Goal: Information Seeking & Learning: Learn about a topic

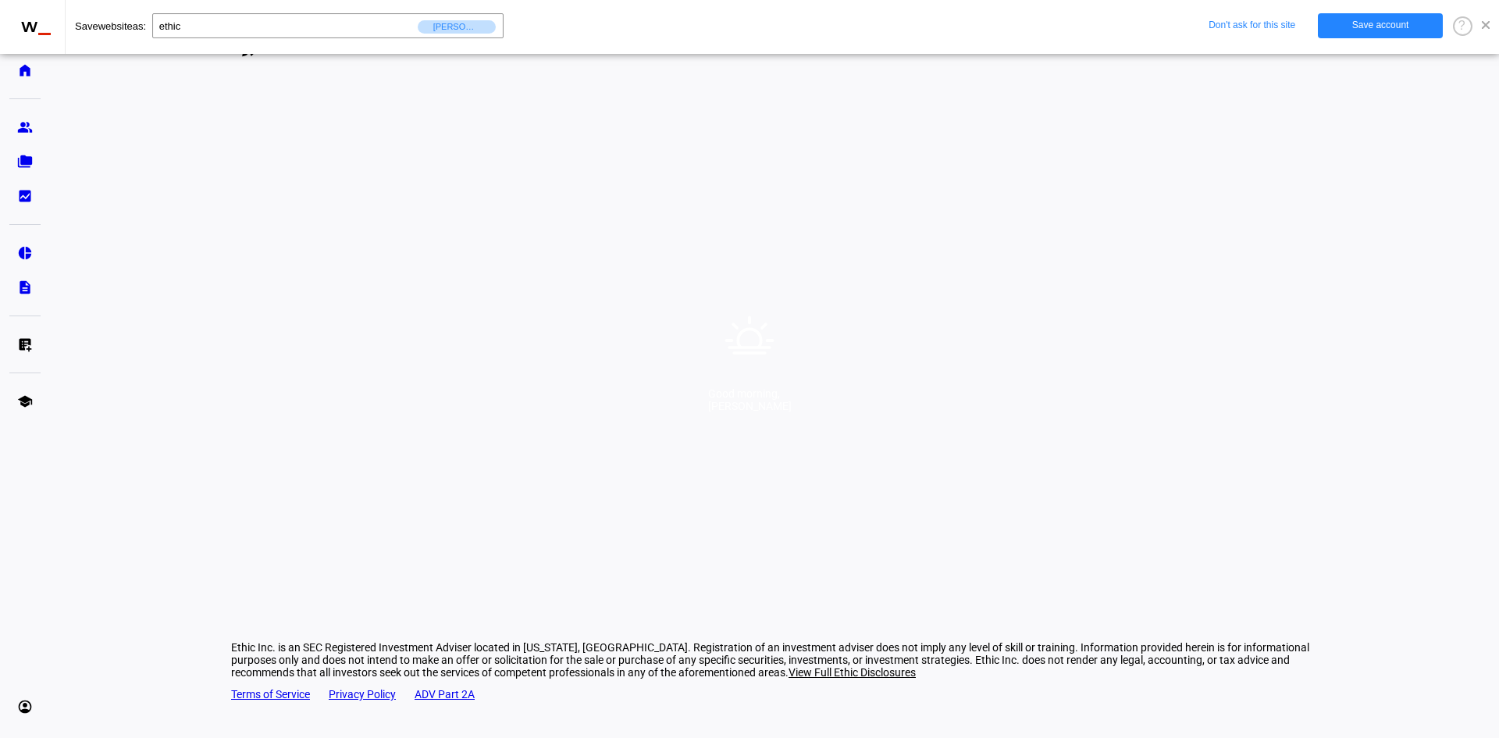
click at [1487, 27] on span at bounding box center [1486, 25] width 8 height 8
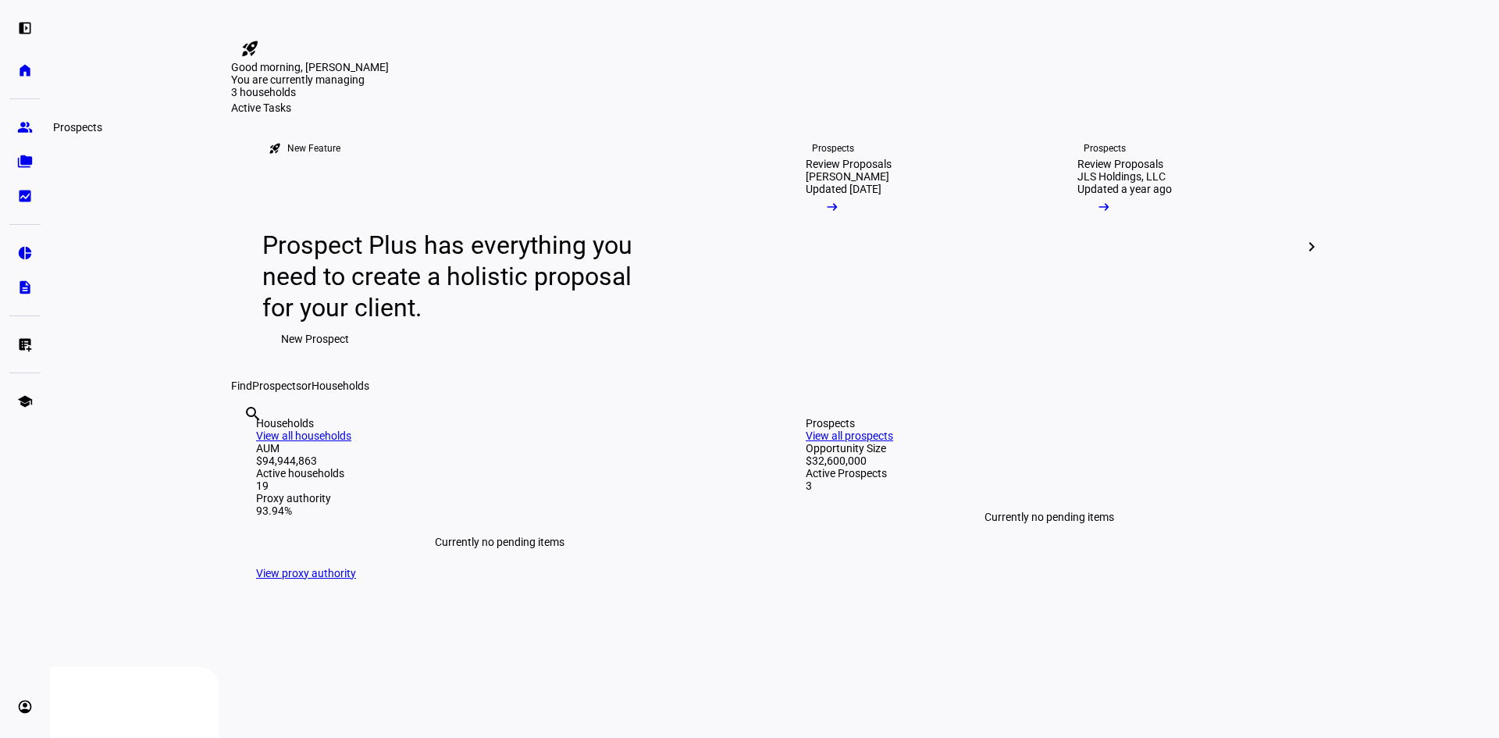
click at [21, 131] on eth-mat-symbol "group" at bounding box center [25, 127] width 16 height 16
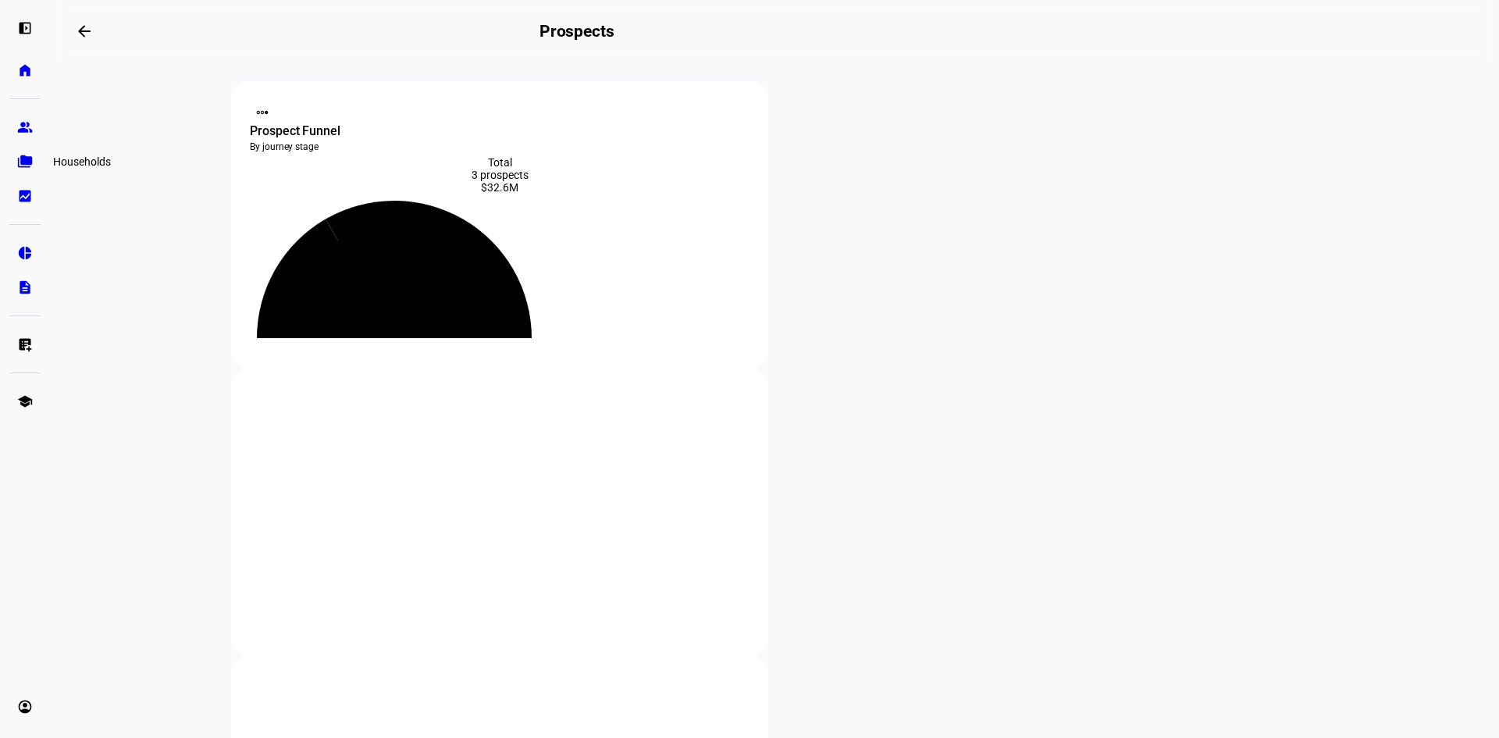
click at [30, 165] on eth-mat-symbol "folder_copy" at bounding box center [25, 162] width 16 height 16
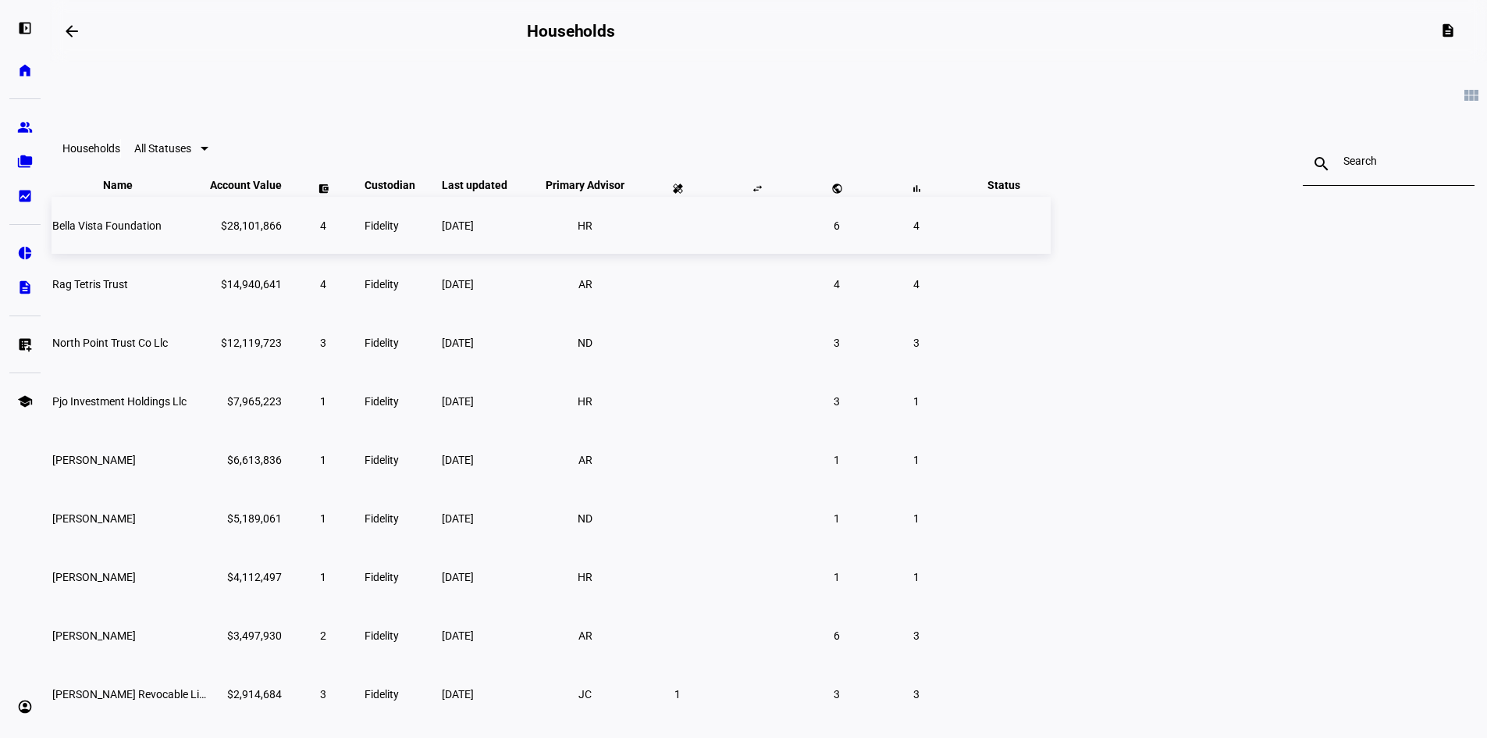
click at [162, 232] on span "Bella Vista Foundation" at bounding box center [106, 225] width 109 height 12
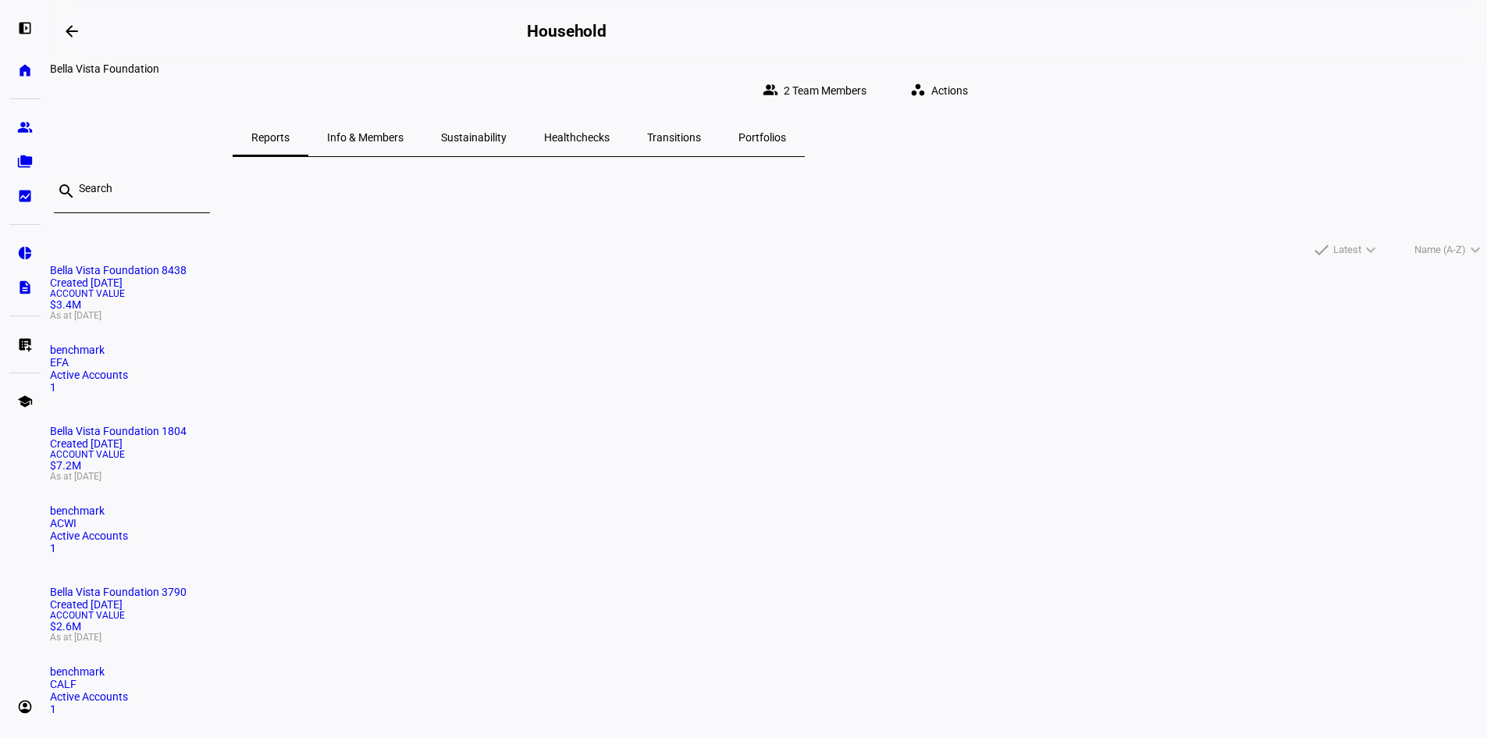
click at [507, 133] on span "Sustainability" at bounding box center [474, 137] width 66 height 37
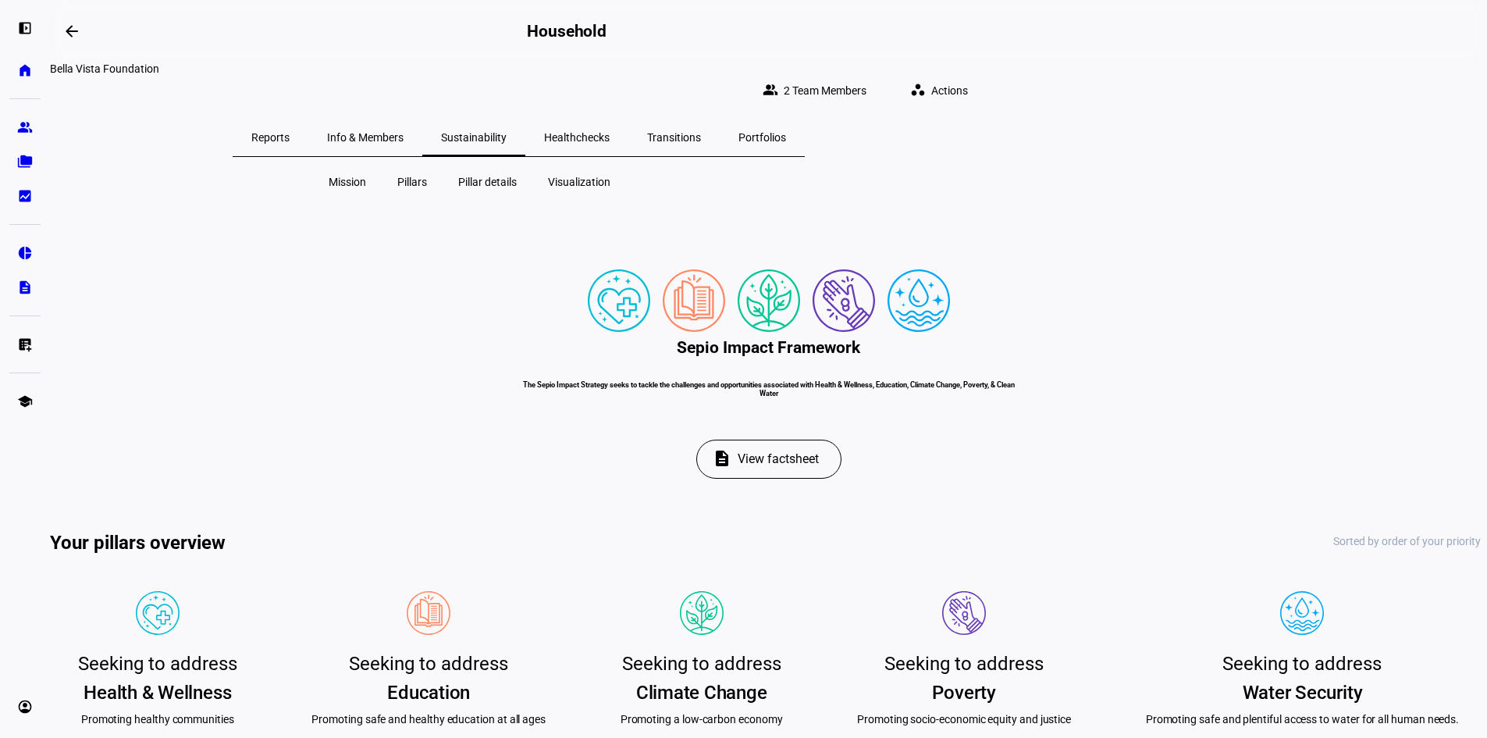
click at [410, 174] on span "Pillars" at bounding box center [412, 182] width 30 height 16
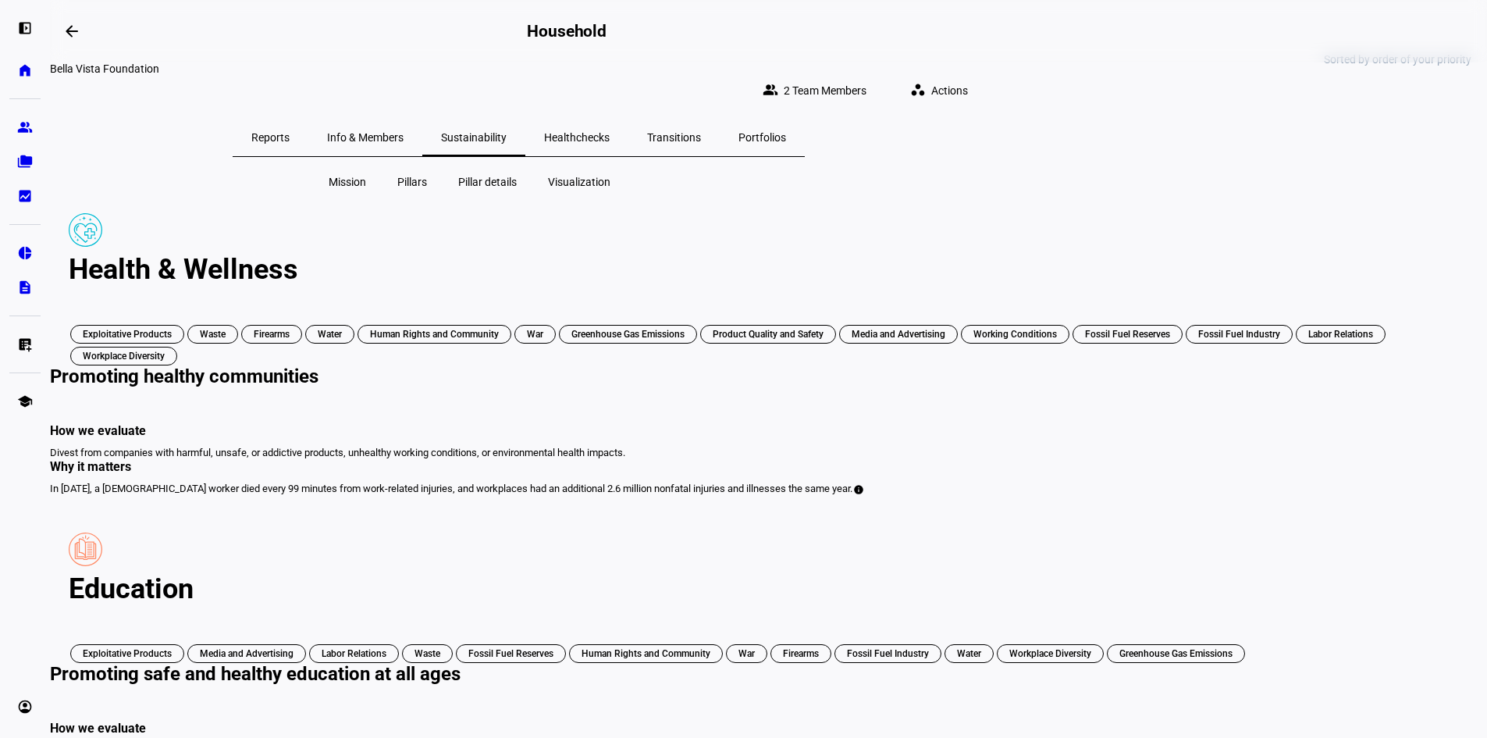
click at [511, 174] on span "Pillar details" at bounding box center [487, 182] width 59 height 16
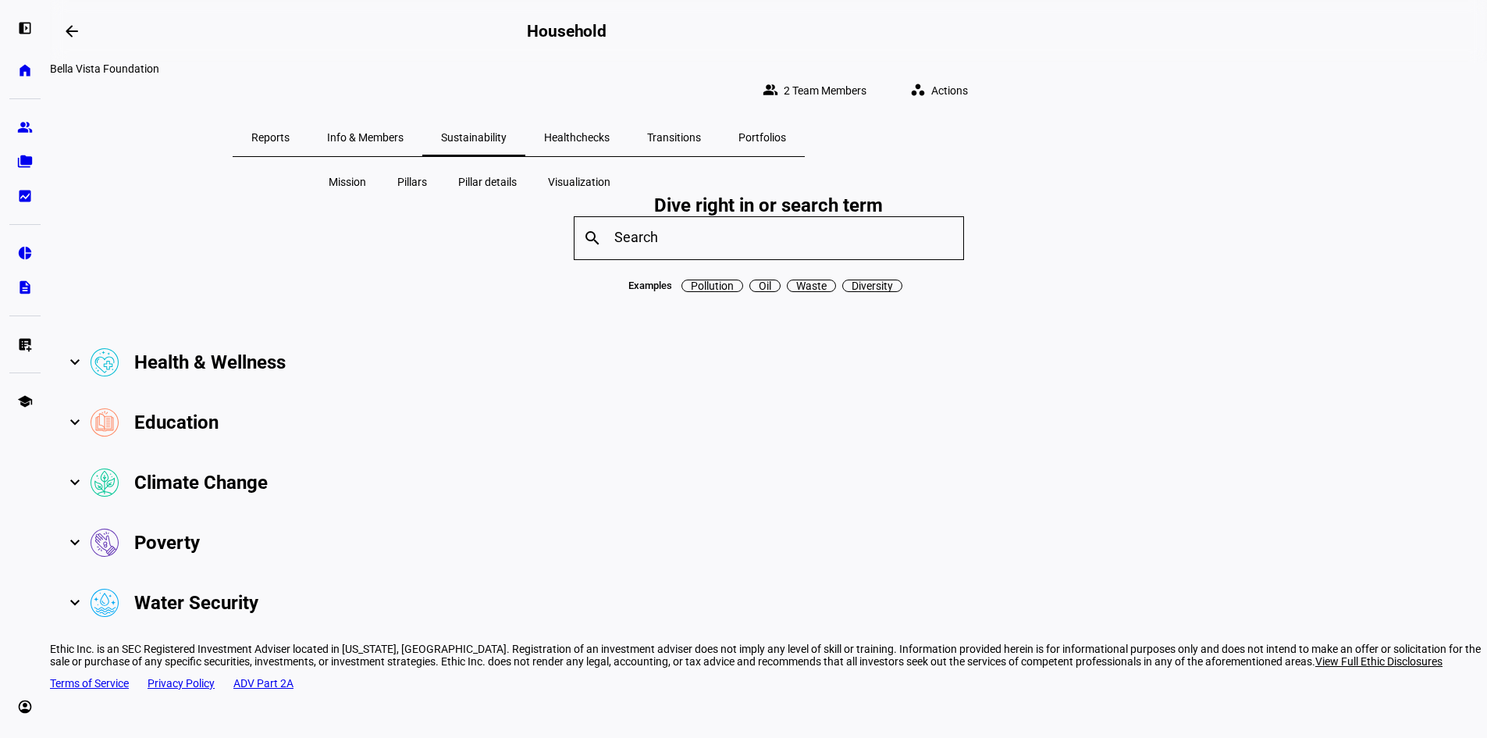
click at [567, 174] on span "Visualization" at bounding box center [579, 182] width 62 height 16
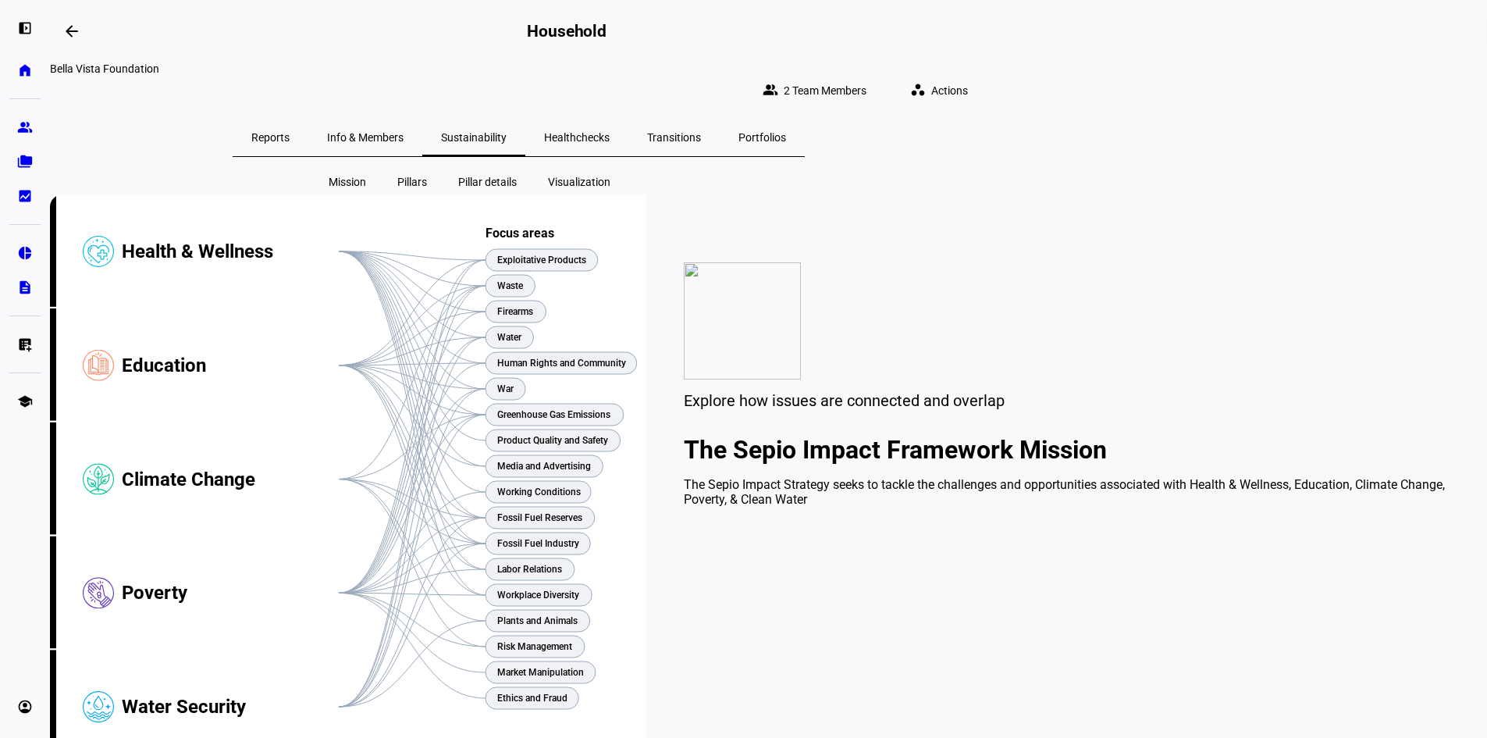
click at [490, 174] on span "Pillar details" at bounding box center [487, 182] width 59 height 16
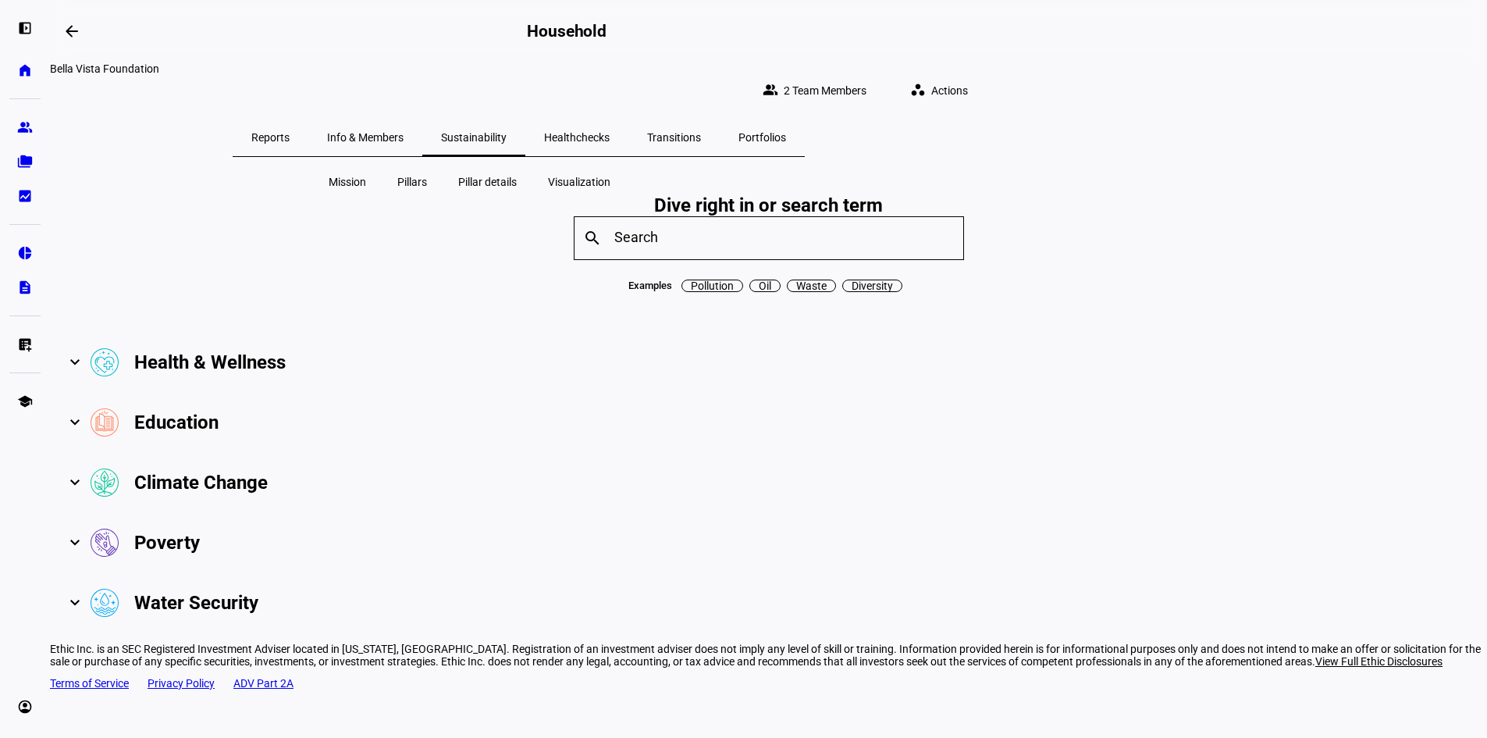
click at [408, 174] on span "Pillars" at bounding box center [412, 182] width 30 height 16
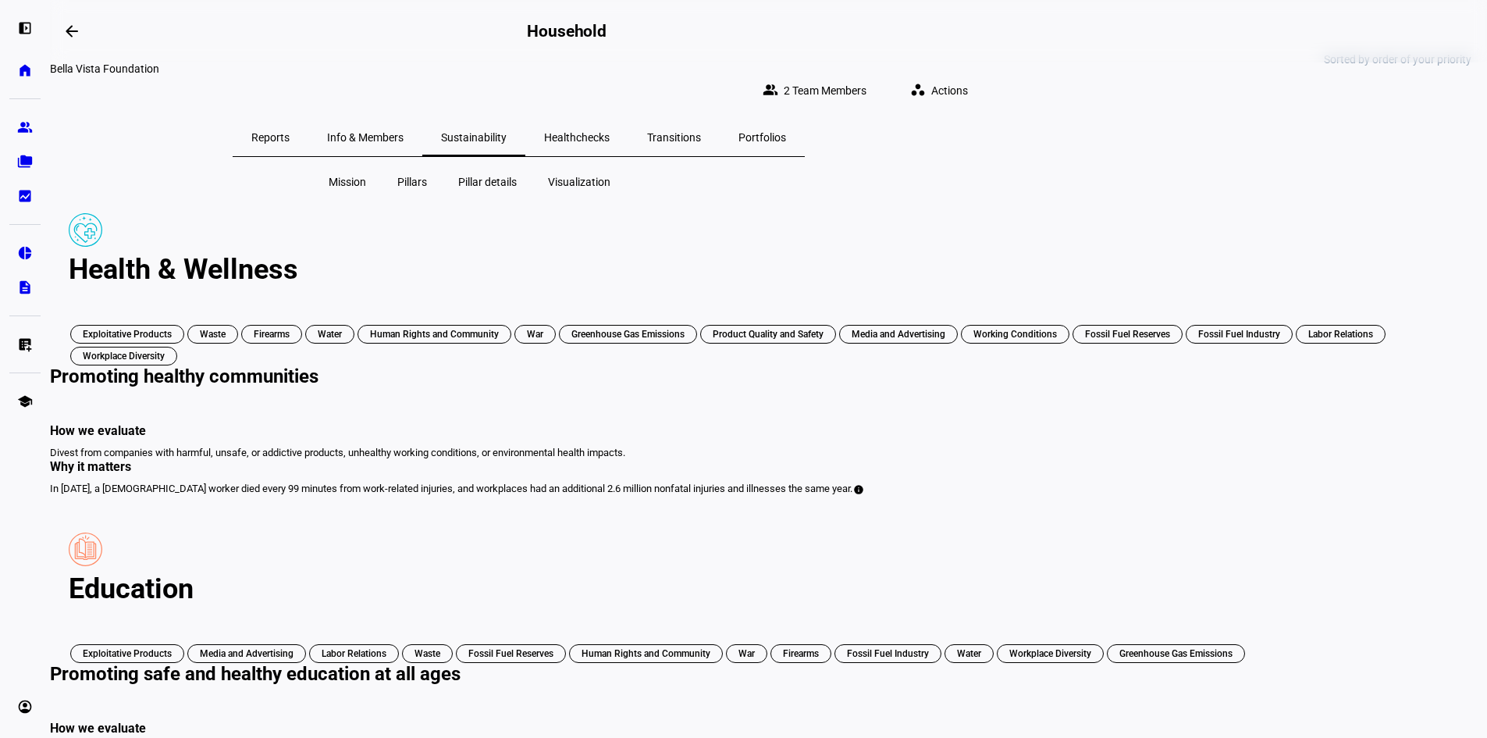
click at [358, 174] on span "Mission" at bounding box center [347, 182] width 37 height 16
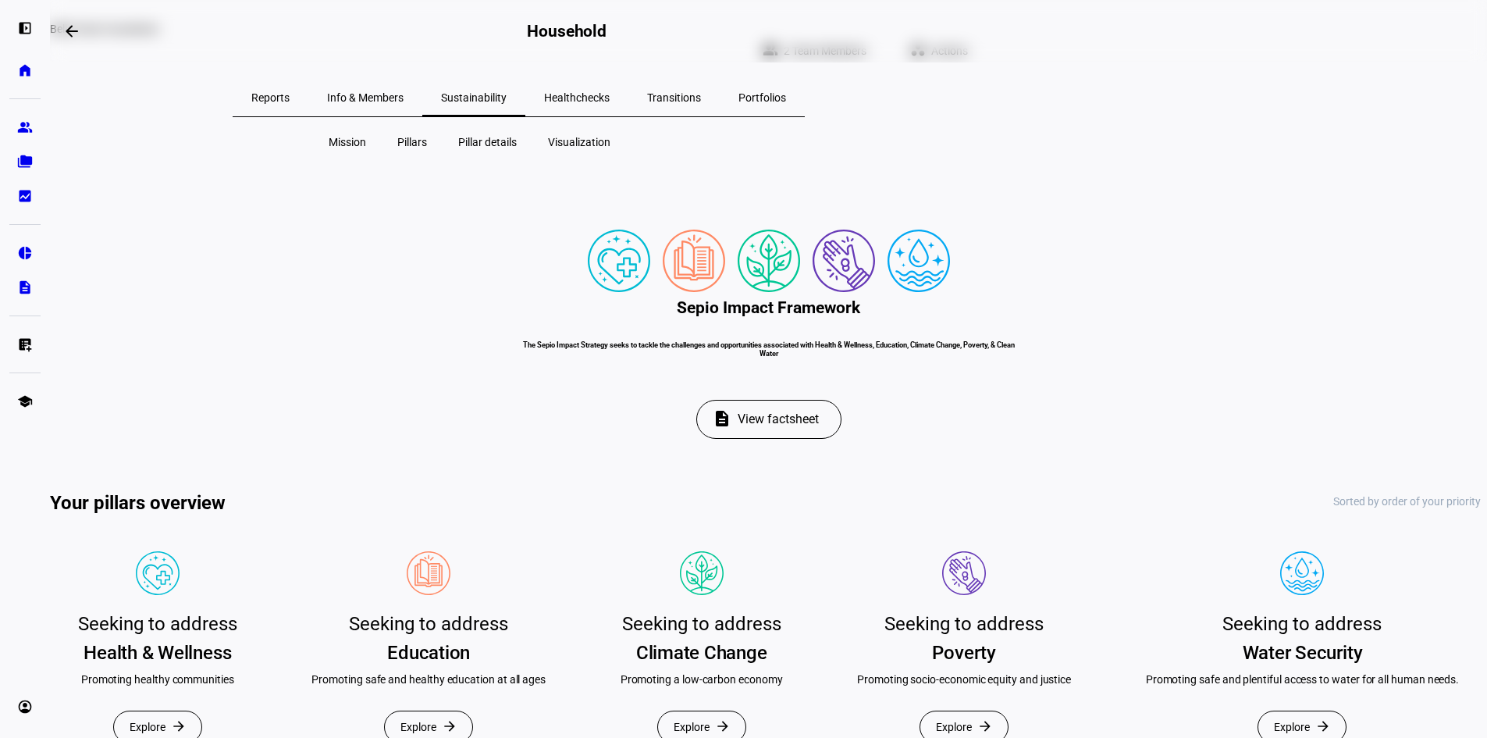
scroll to position [78, 0]
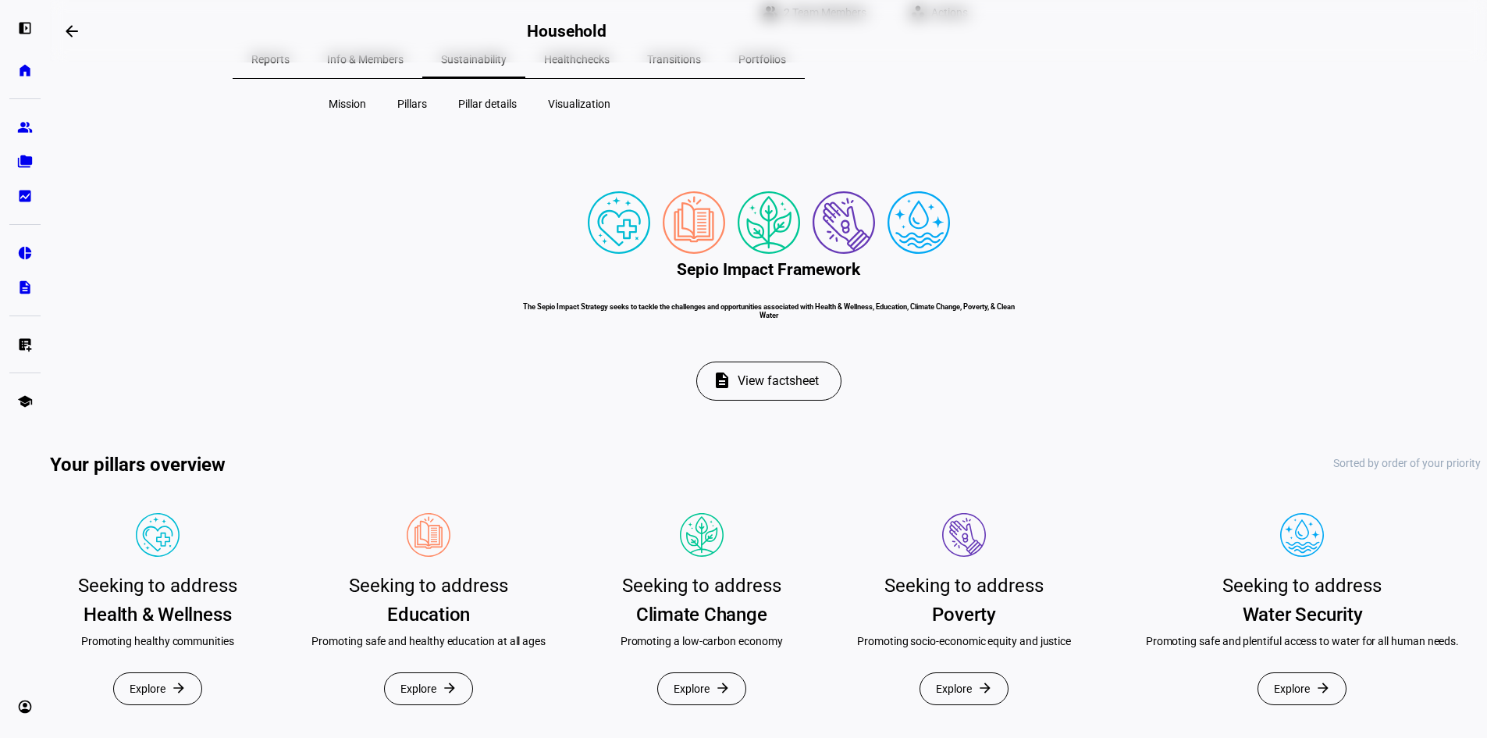
click at [766, 400] on span "View factsheet" at bounding box center [778, 380] width 81 height 37
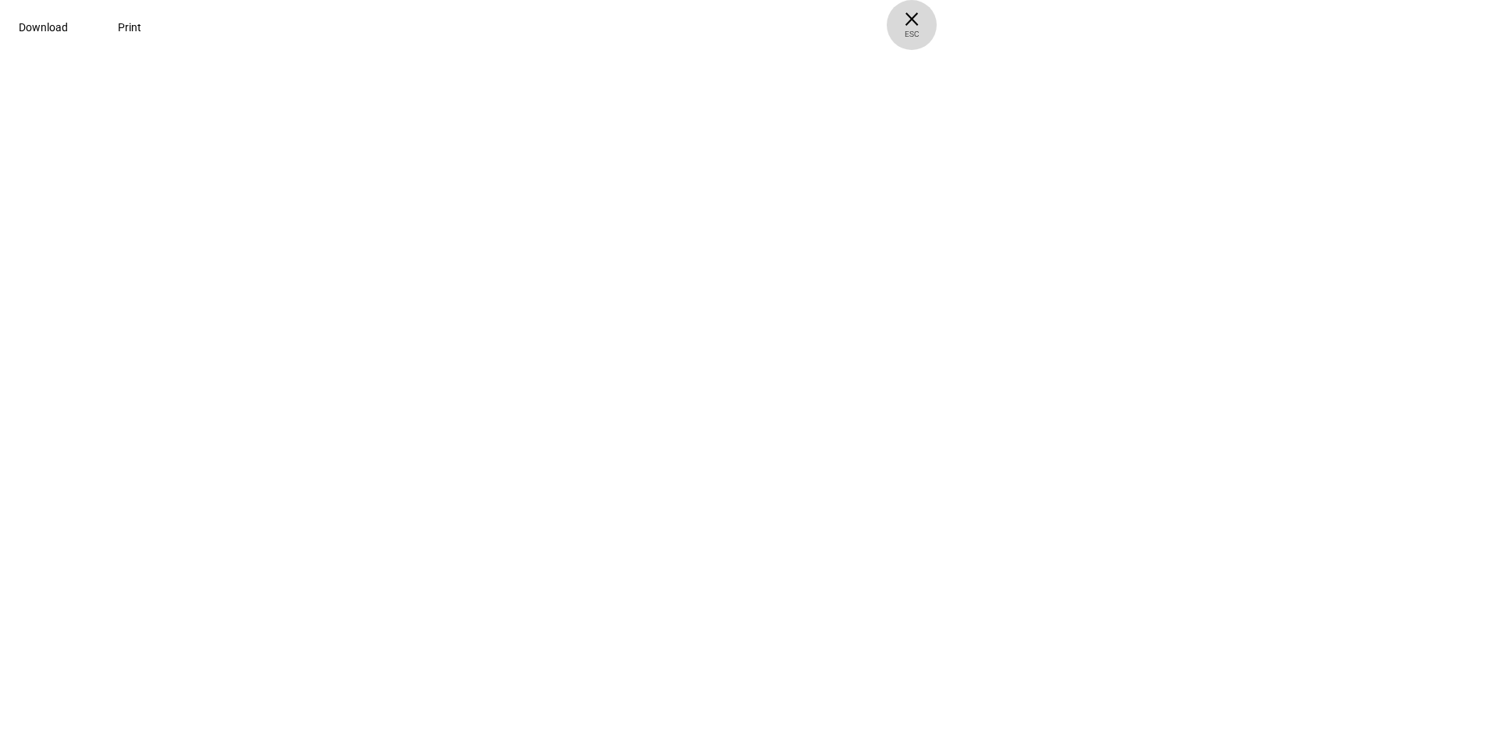
click at [937, 19] on span "× ESC" at bounding box center [912, 25] width 50 height 50
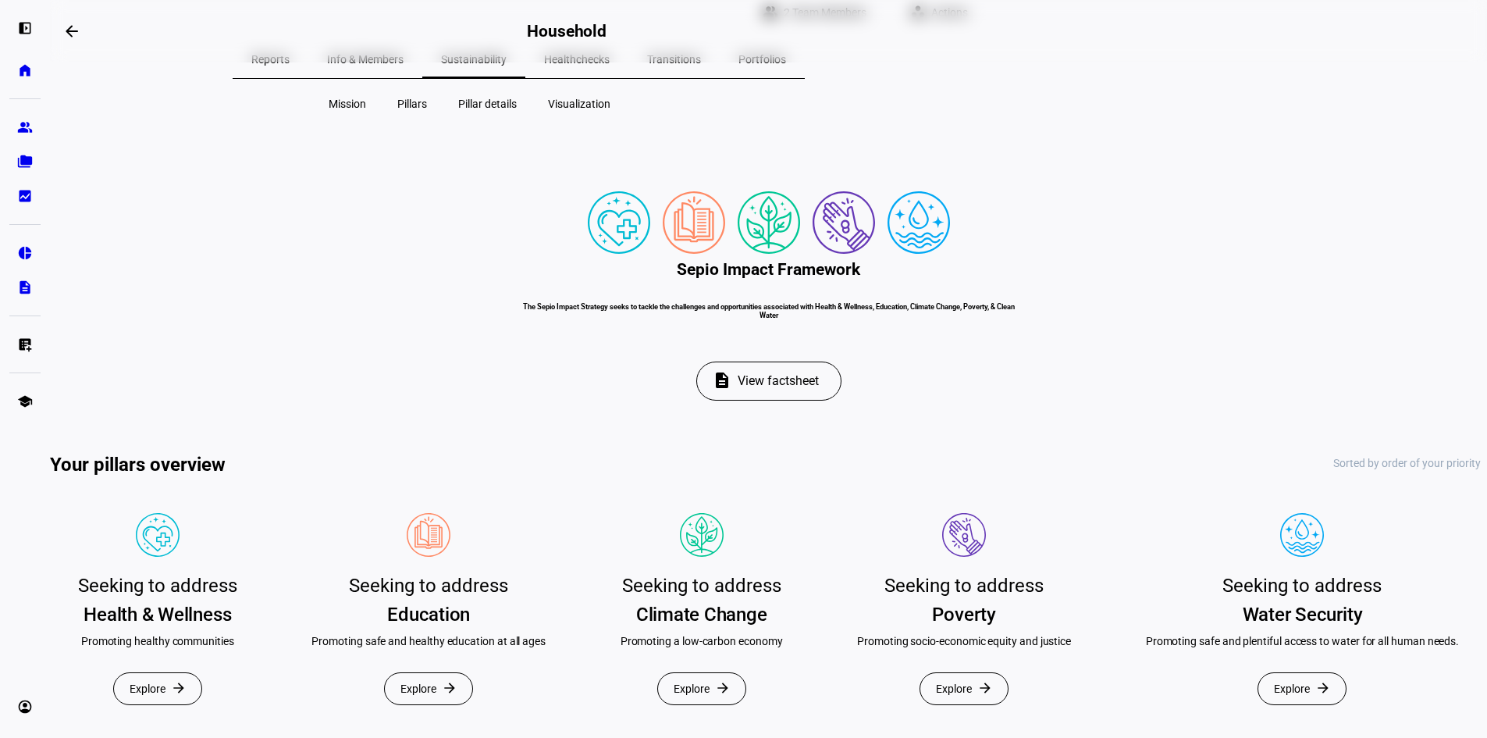
click at [737, 400] on span at bounding box center [769, 380] width 144 height 37
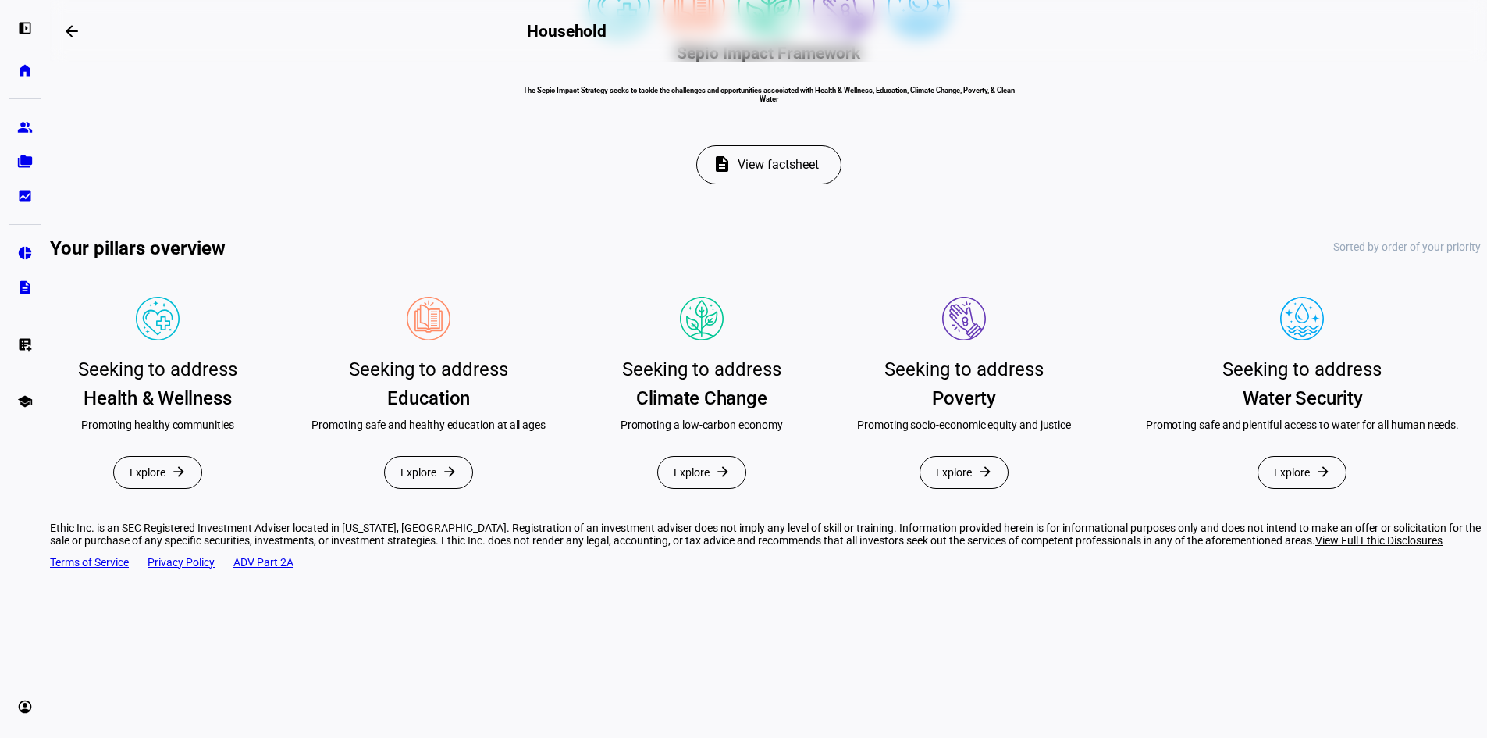
scroll to position [468, 0]
click at [752, 146] on span "View factsheet" at bounding box center [778, 164] width 81 height 37
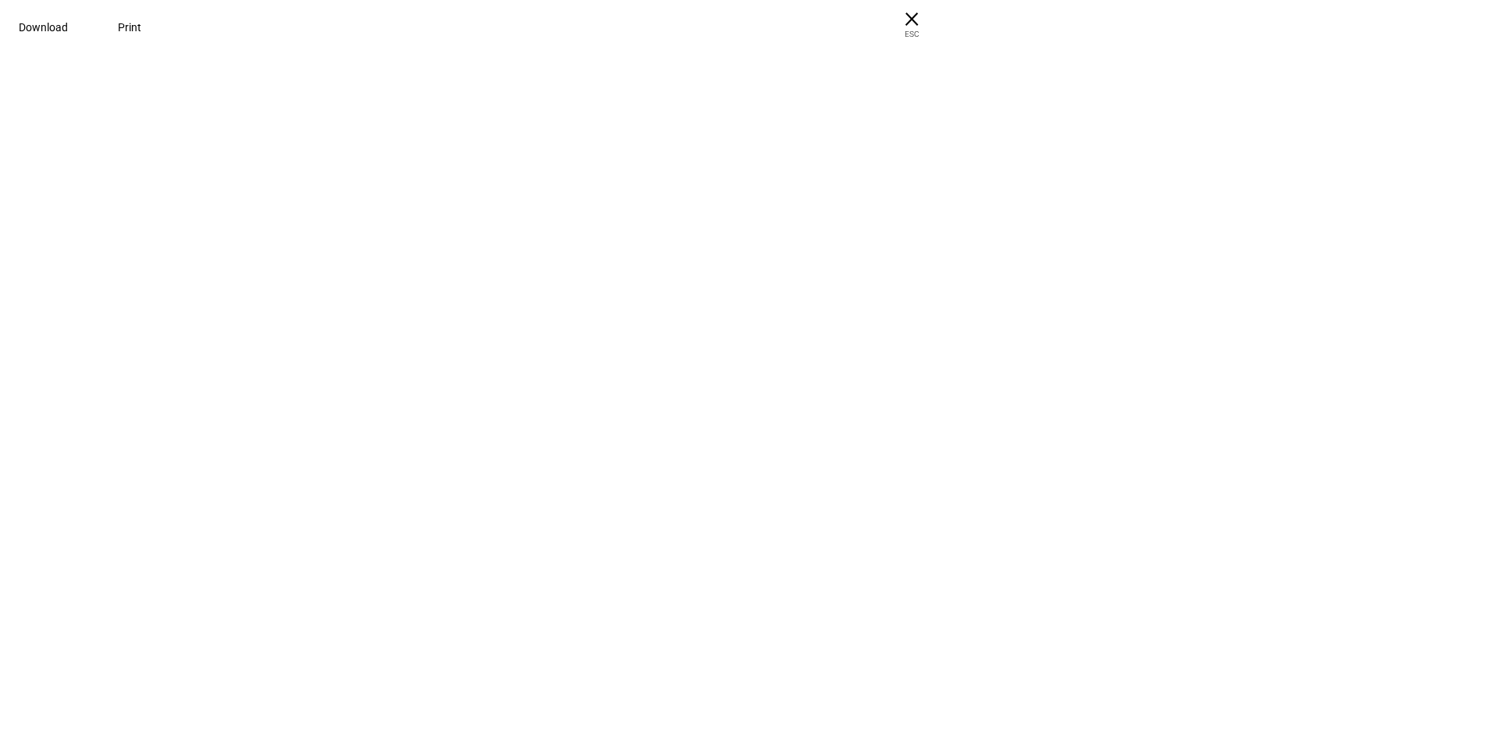
scroll to position [0, 0]
click at [937, 20] on span "× ESC" at bounding box center [912, 25] width 50 height 50
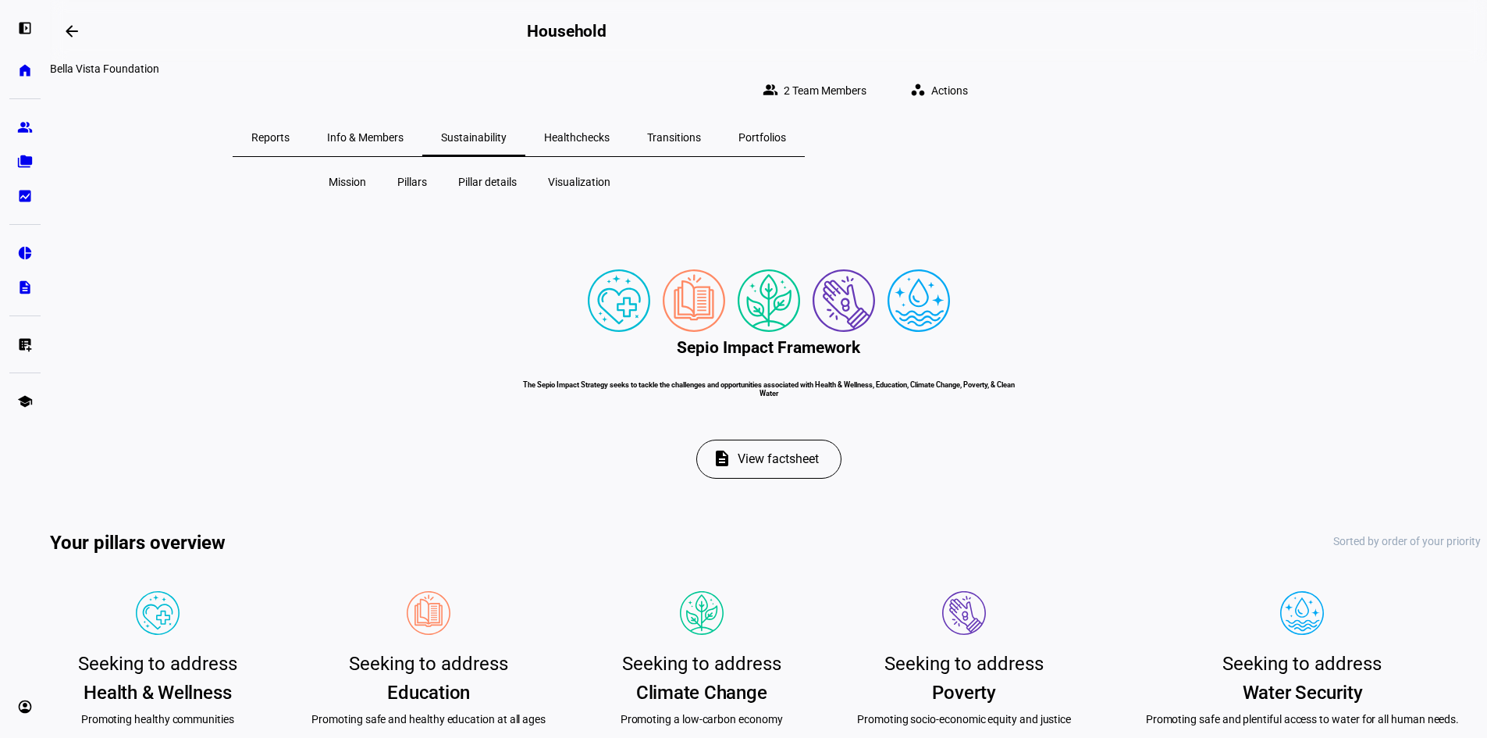
click at [584, 176] on span "Visualization" at bounding box center [579, 182] width 62 height 16
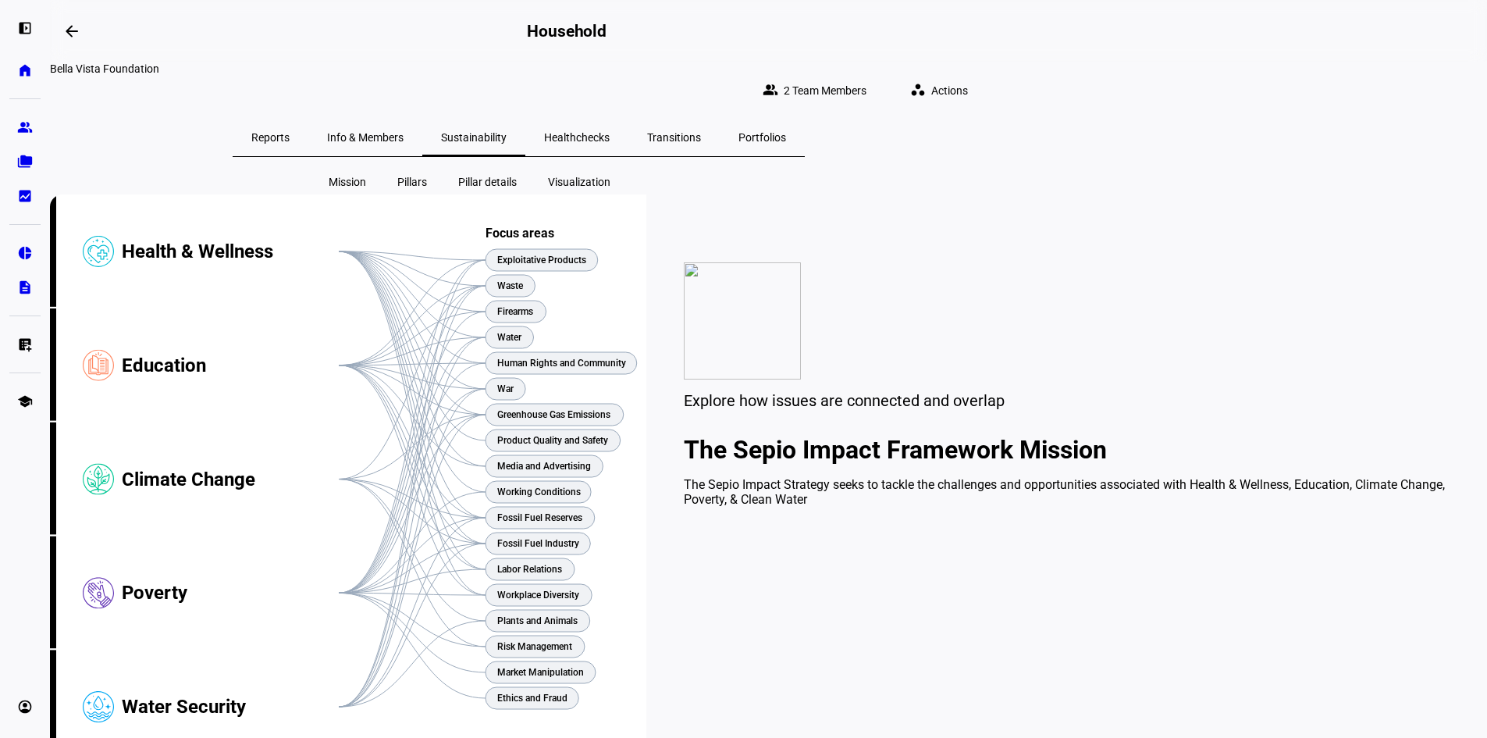
click at [478, 176] on span "Pillar details" at bounding box center [487, 182] width 59 height 16
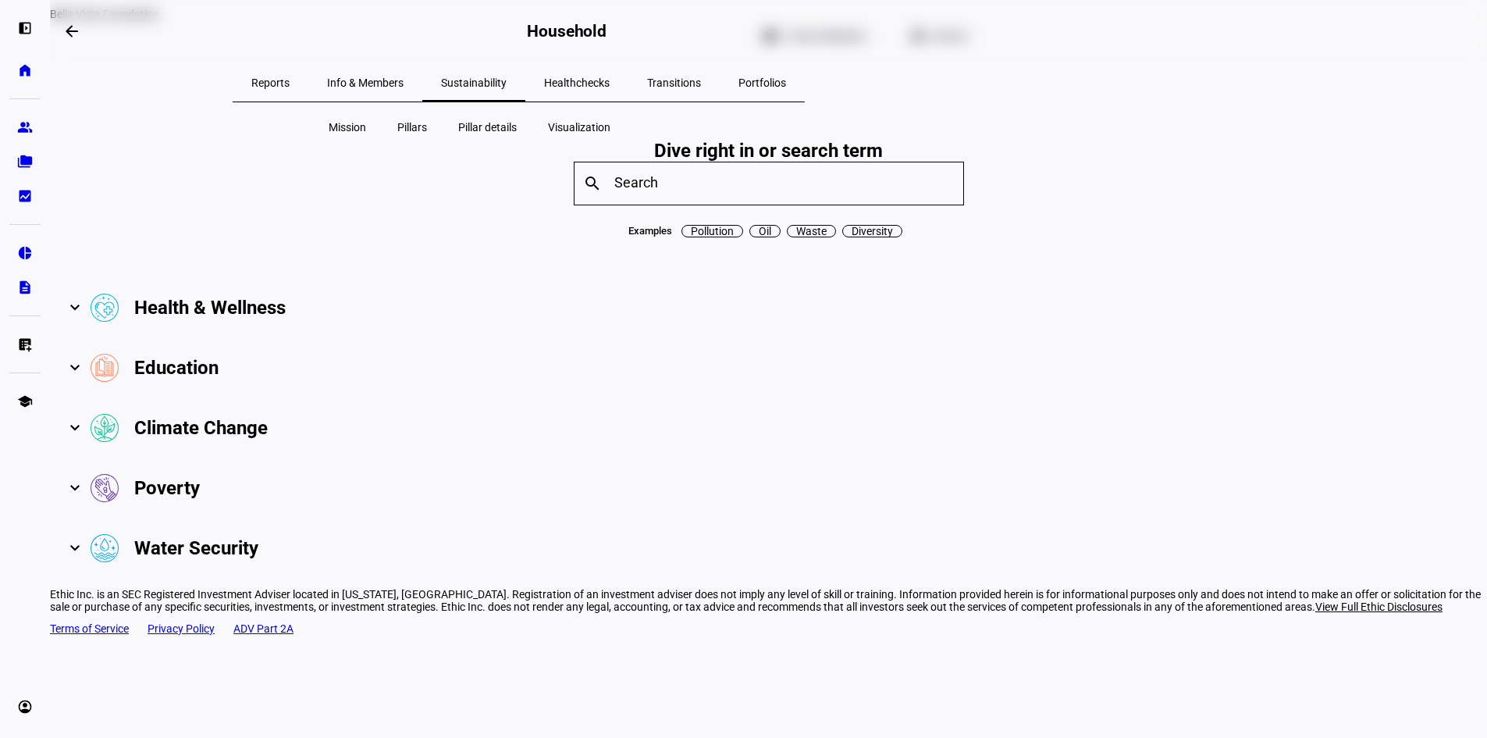
scroll to position [78, 0]
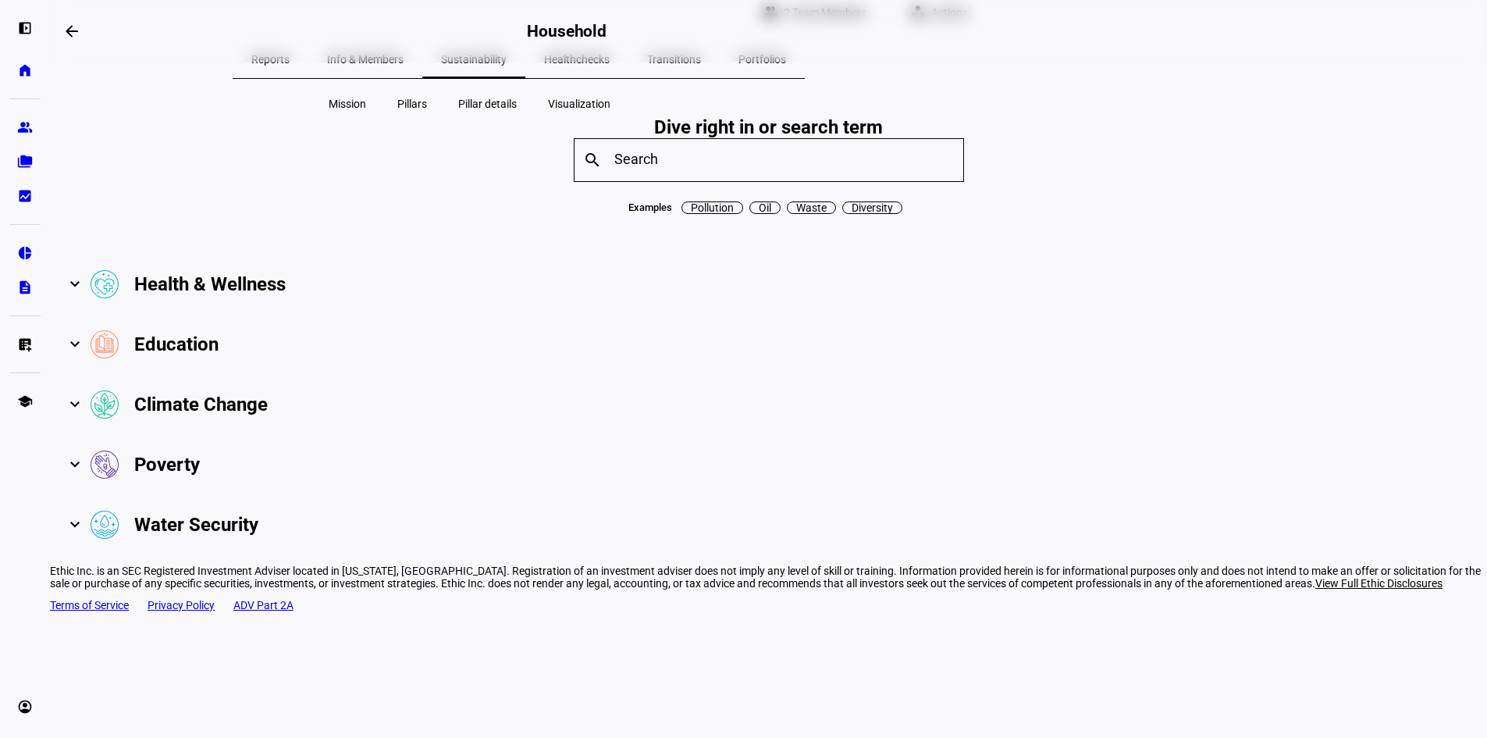
click at [399, 96] on span "Pillars" at bounding box center [412, 104] width 30 height 16
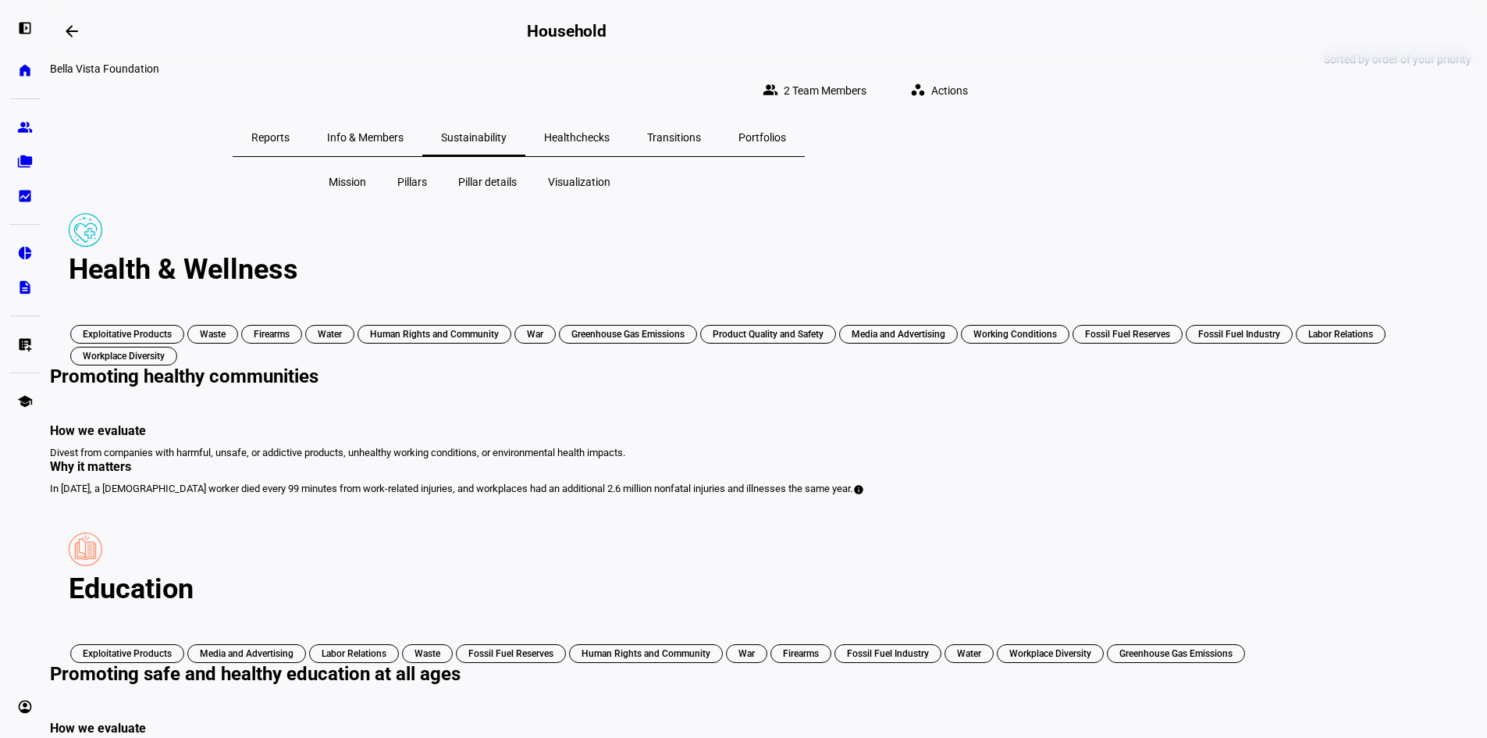
click at [290, 132] on span "Reports" at bounding box center [270, 137] width 38 height 11
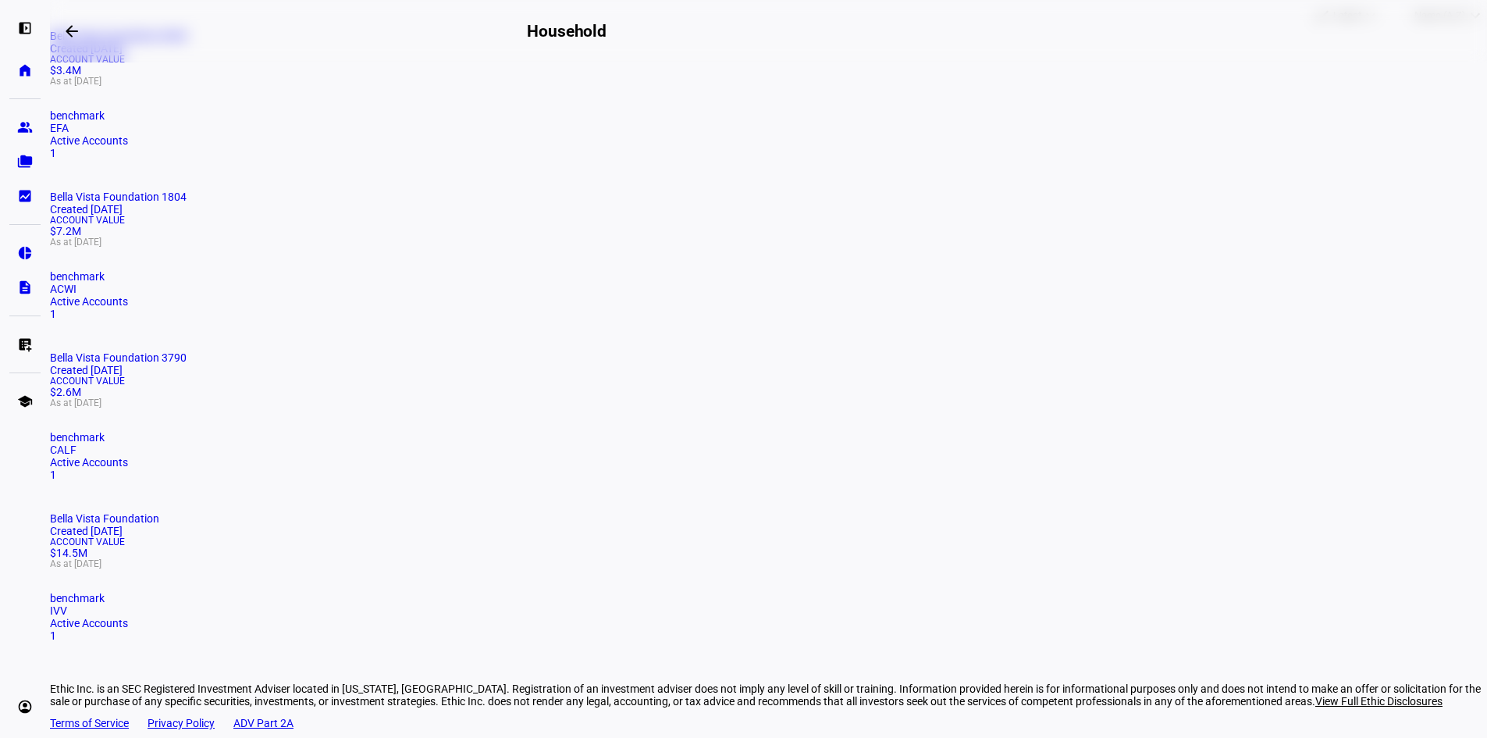
click at [493, 512] on mat-card "Bella Vista Foundation Created [DATE] Account Value $14.5M As at [DATE] benchma…" at bounding box center [768, 577] width 1437 height 130
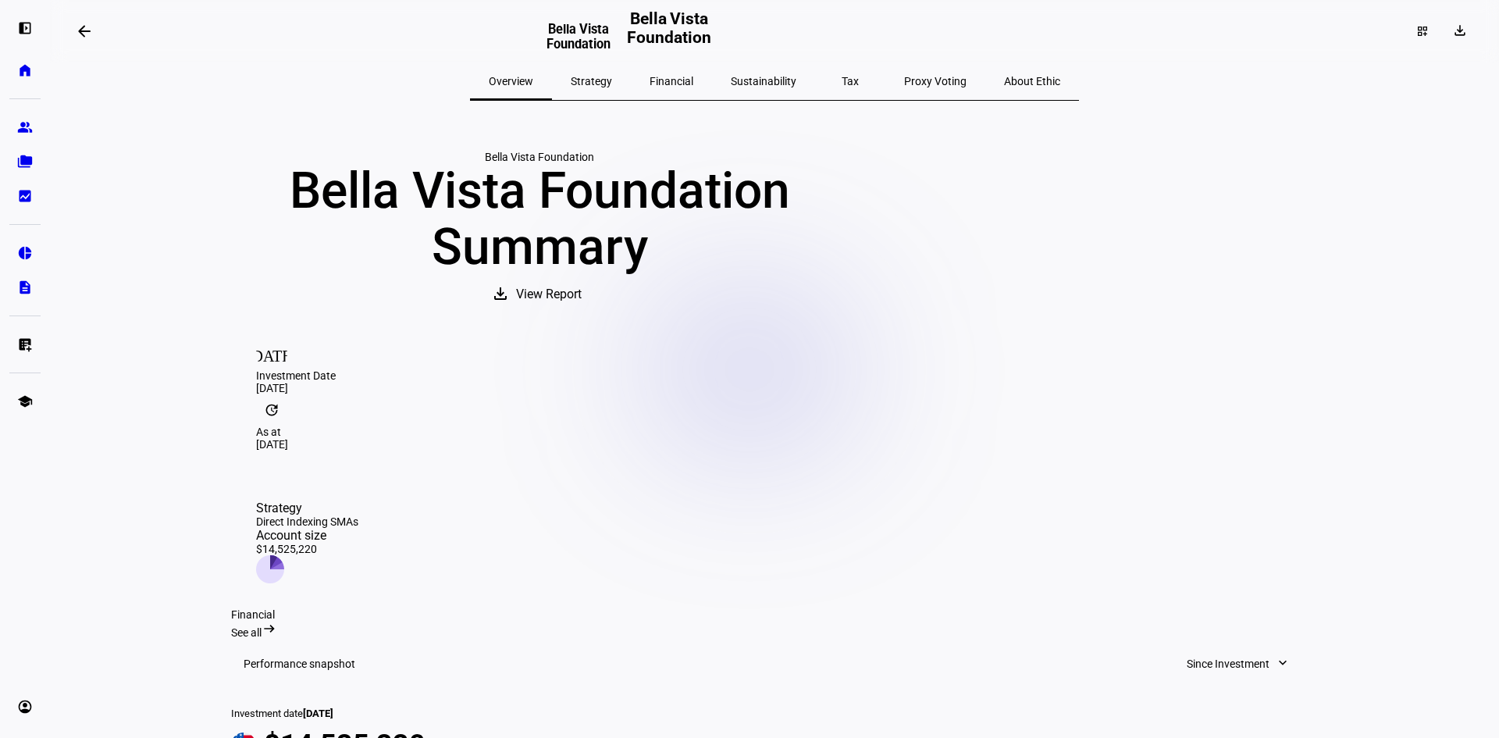
click at [582, 313] on span "View Report" at bounding box center [549, 294] width 66 height 37
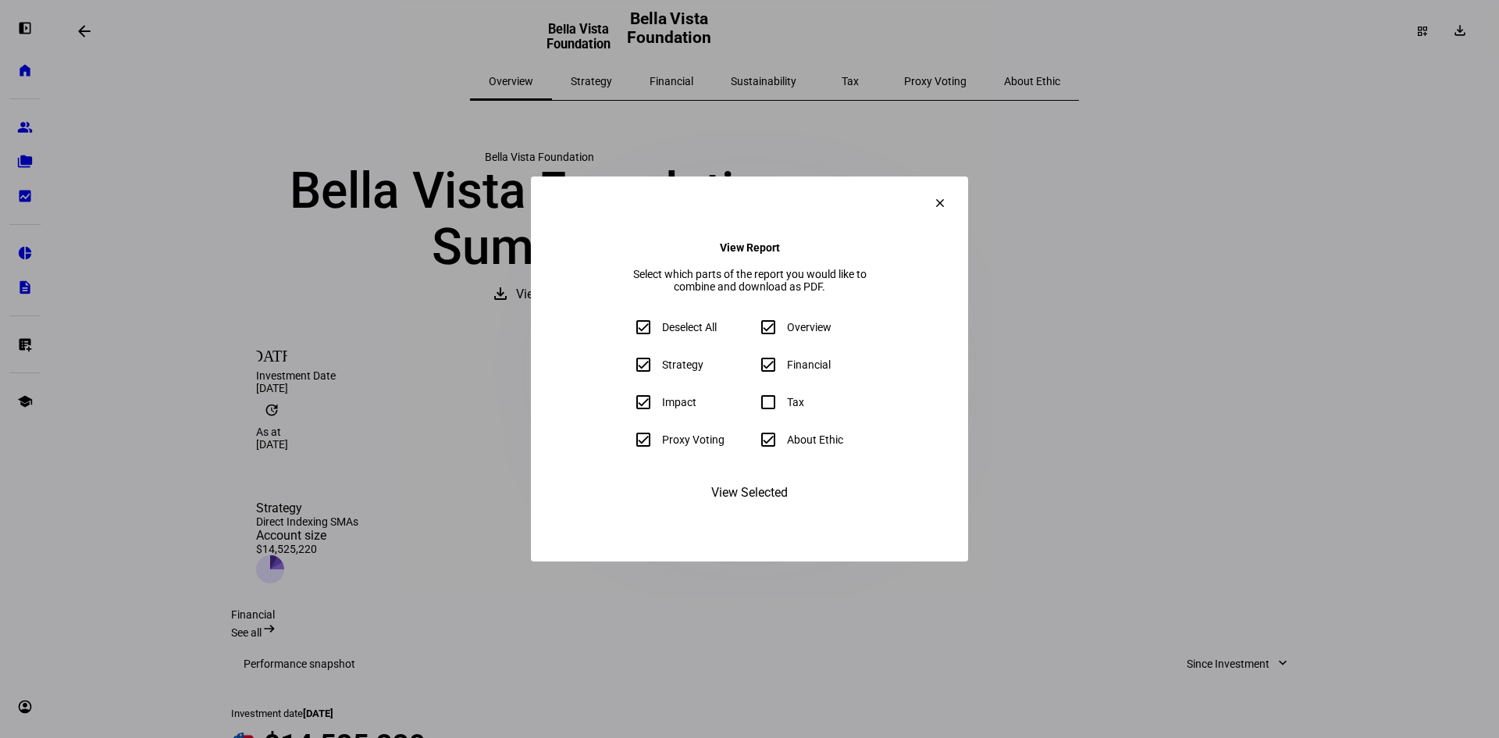
click at [628, 369] on input "Strategy" at bounding box center [643, 364] width 31 height 31
checkbox input "false"
click at [628, 445] on input "Proxy Voting" at bounding box center [643, 439] width 31 height 31
checkbox input "false"
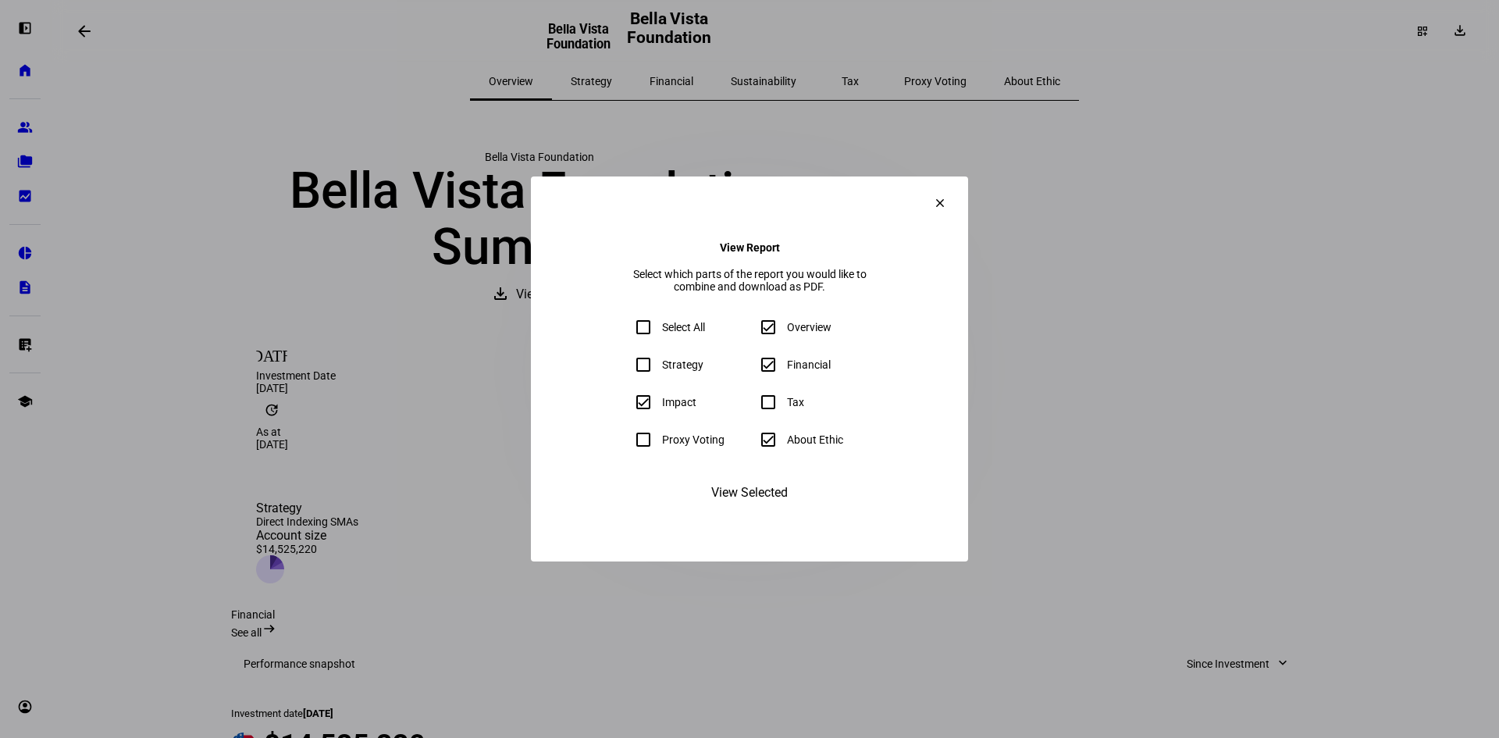
click at [771, 379] on input "Financial" at bounding box center [768, 364] width 31 height 31
checkbox input "false"
click at [775, 334] on input "Overview" at bounding box center [768, 327] width 31 height 31
checkbox input "false"
click at [769, 443] on input "About Ethic" at bounding box center [768, 439] width 31 height 31
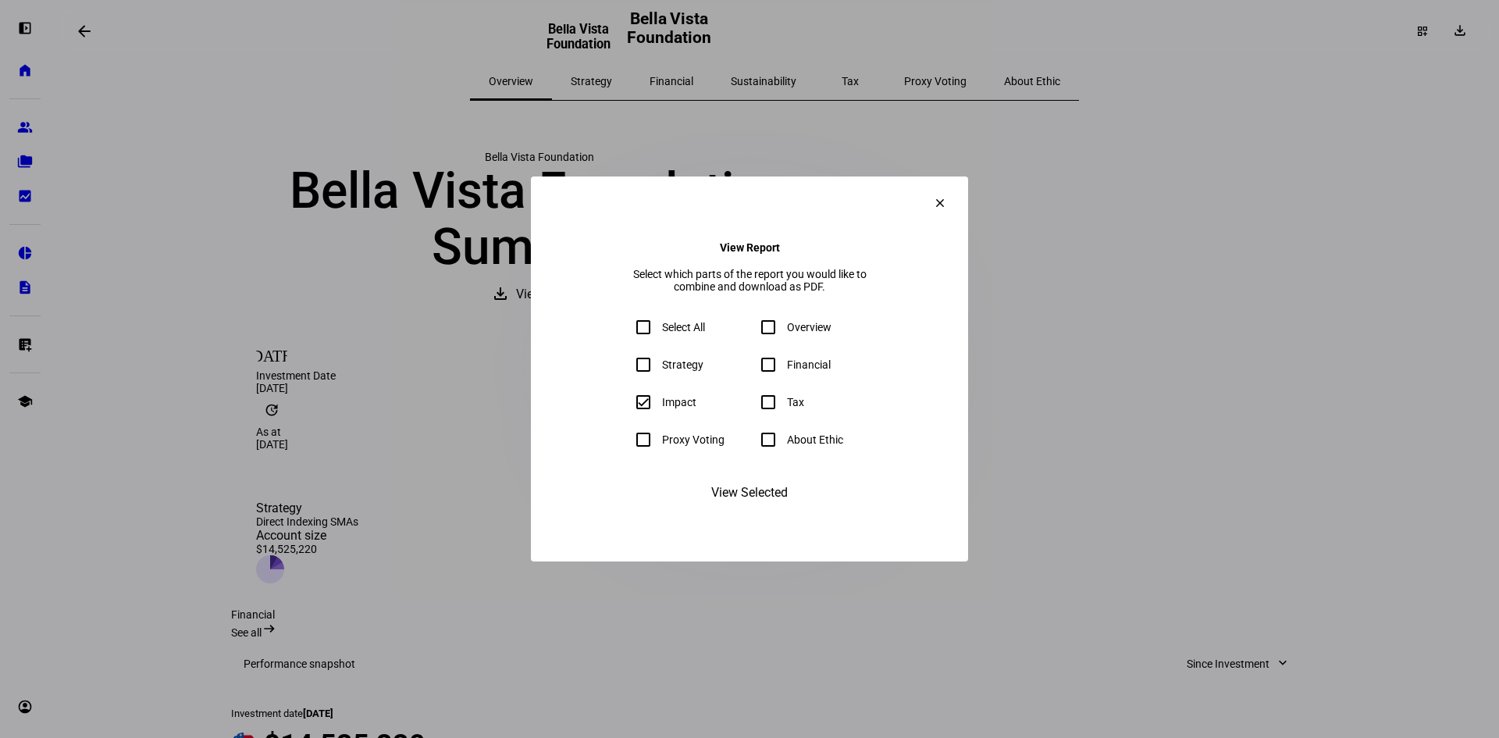
checkbox input "false"
click at [751, 511] on span "View Selected" at bounding box center [749, 492] width 77 height 37
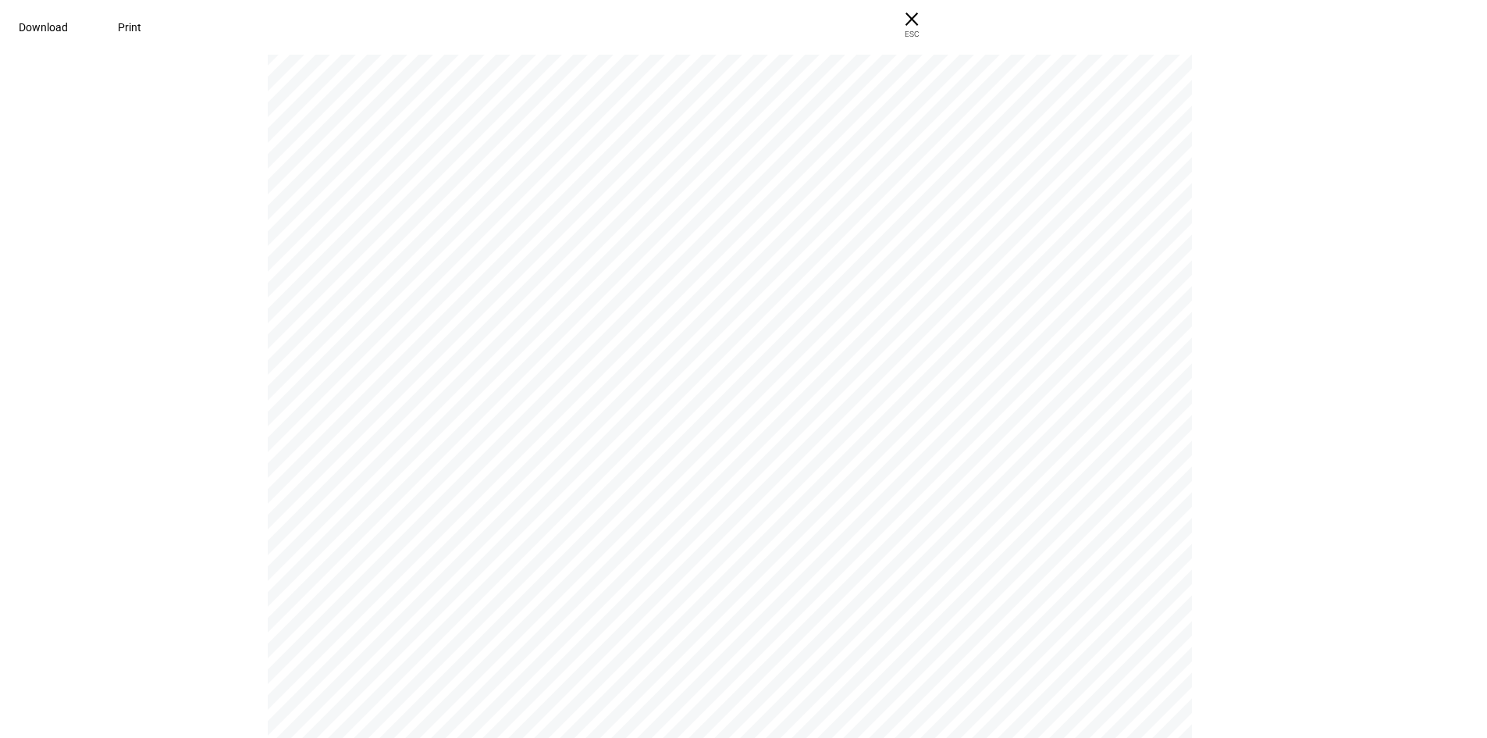
scroll to position [390, 0]
click at [160, 25] on span at bounding box center [129, 27] width 61 height 37
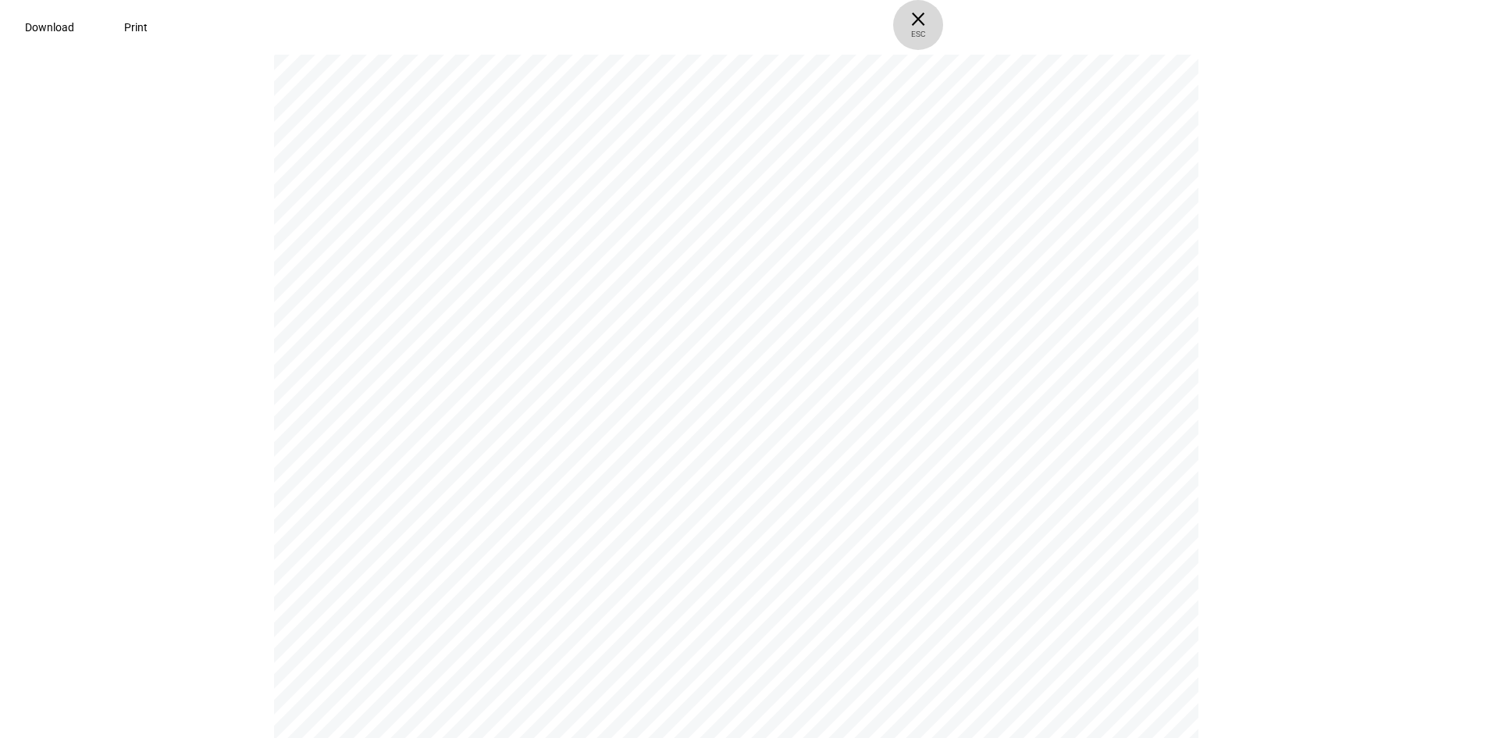
scroll to position [234, 0]
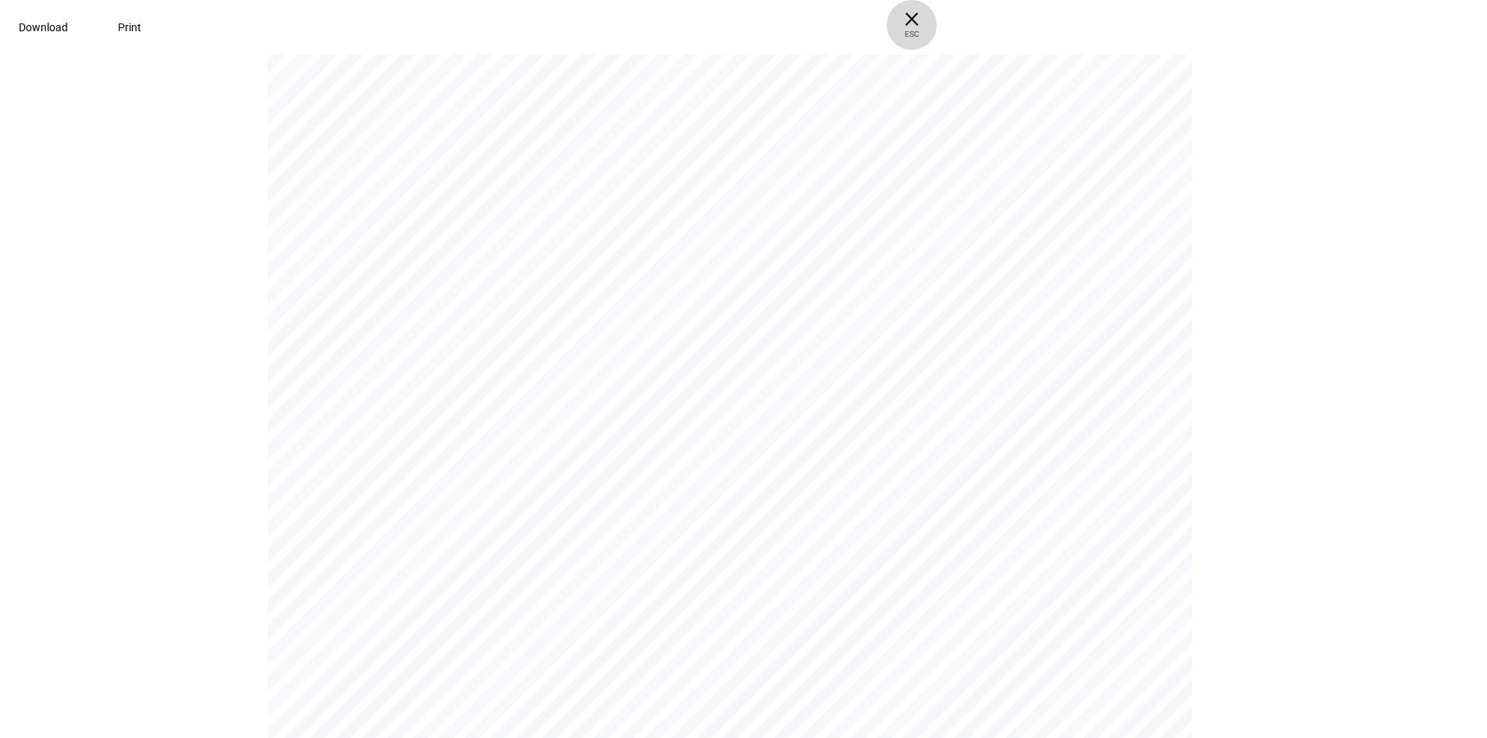
click at [937, 22] on span "× ESC" at bounding box center [912, 25] width 50 height 50
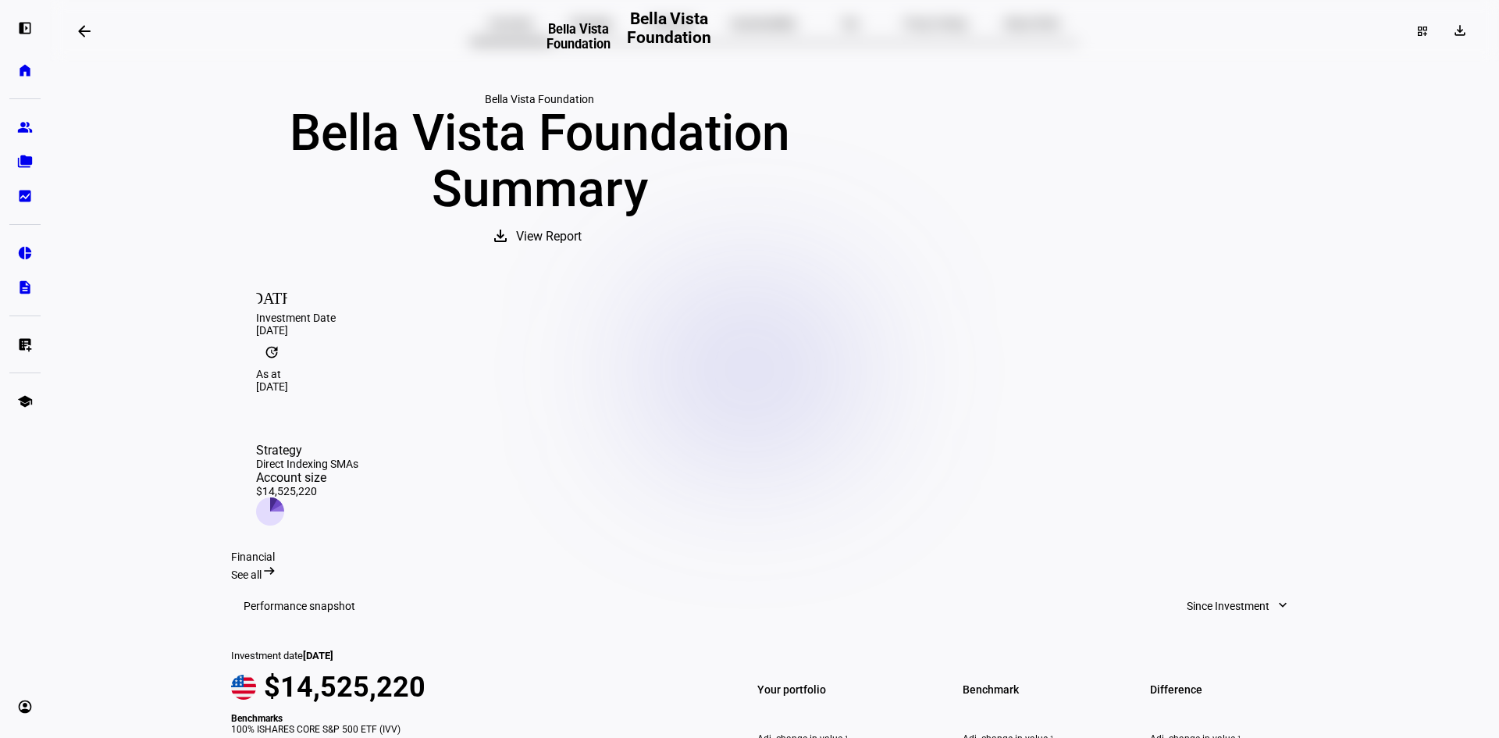
scroll to position [0, 0]
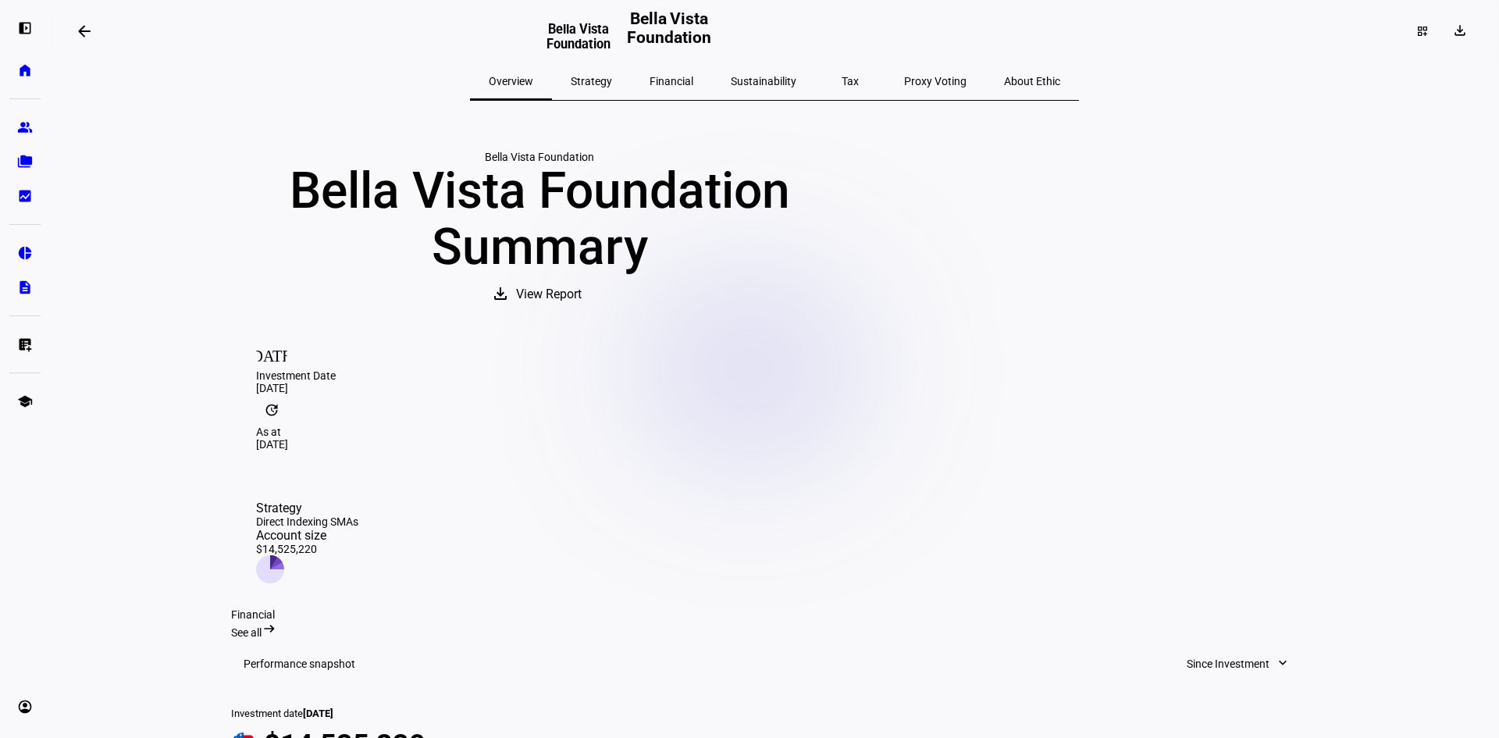
click at [773, 87] on span "Sustainability" at bounding box center [764, 80] width 66 height 37
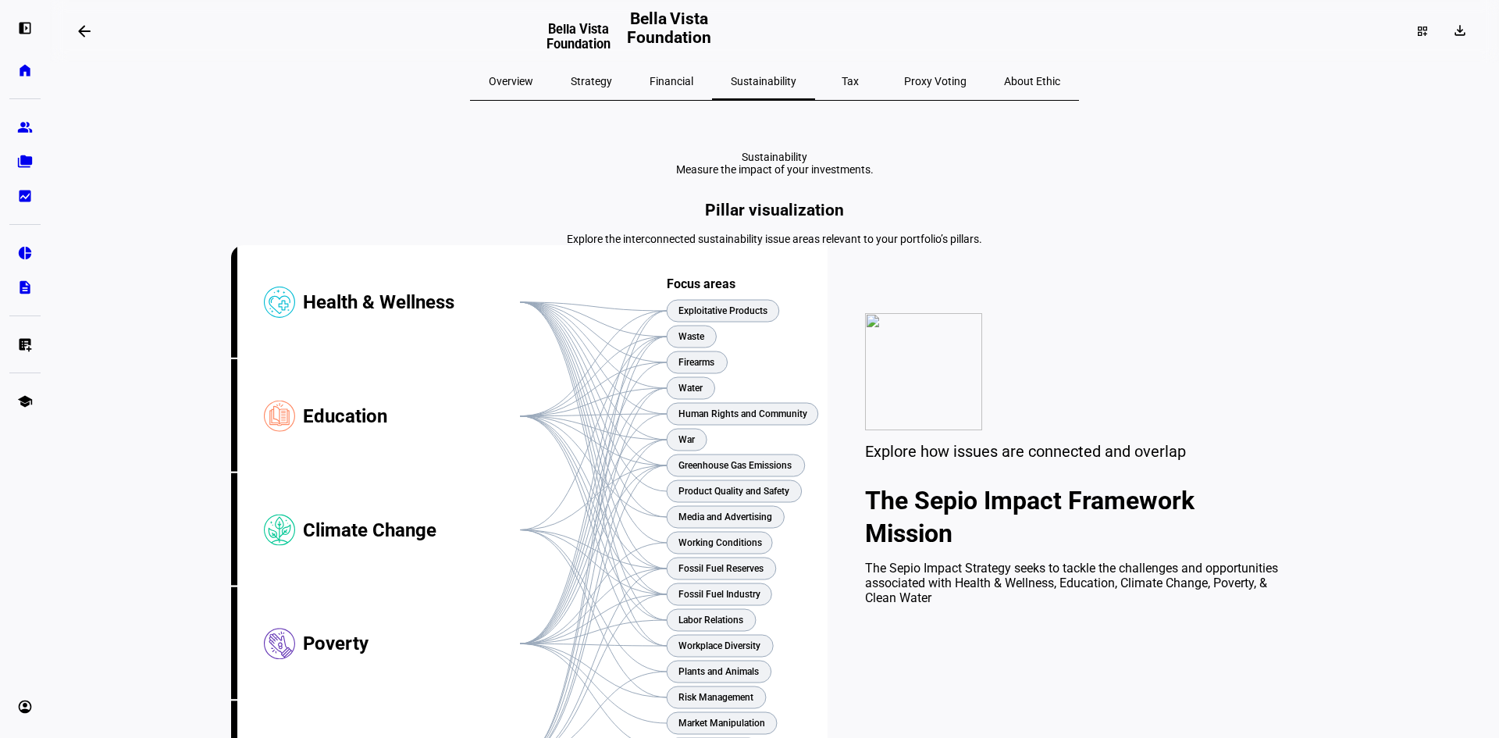
click at [603, 87] on span "Strategy" at bounding box center [591, 81] width 41 height 11
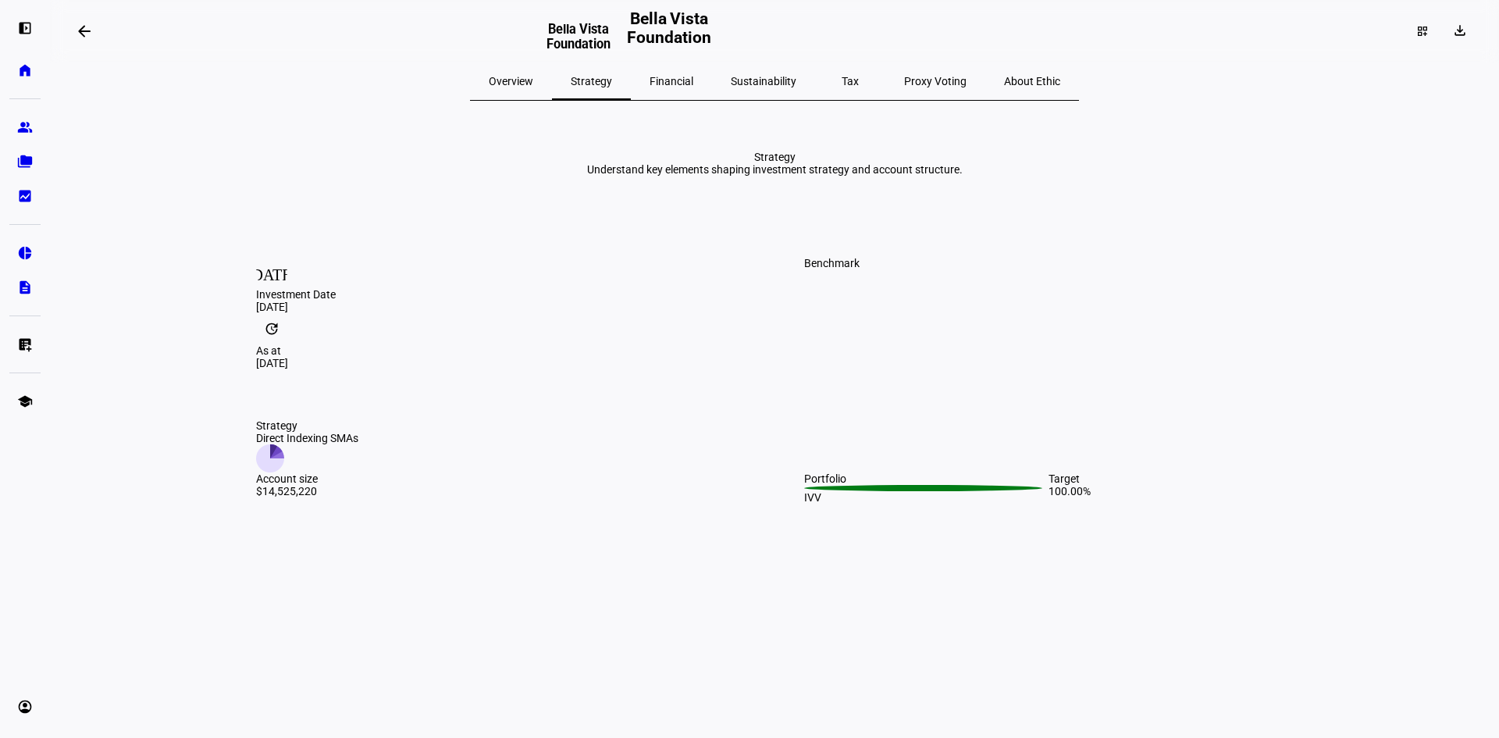
click at [533, 82] on span "Overview" at bounding box center [511, 81] width 45 height 11
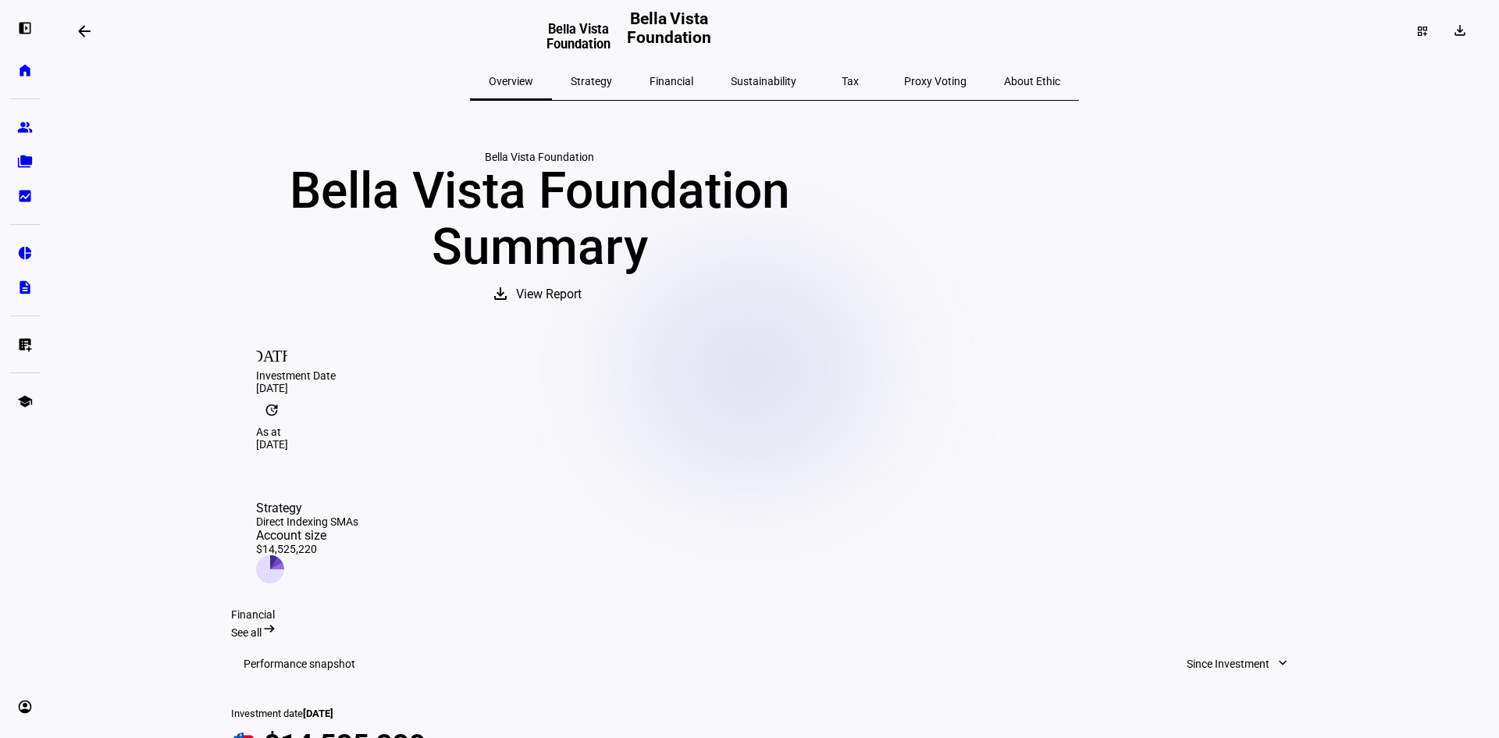
click at [582, 313] on span "View Report" at bounding box center [549, 294] width 66 height 37
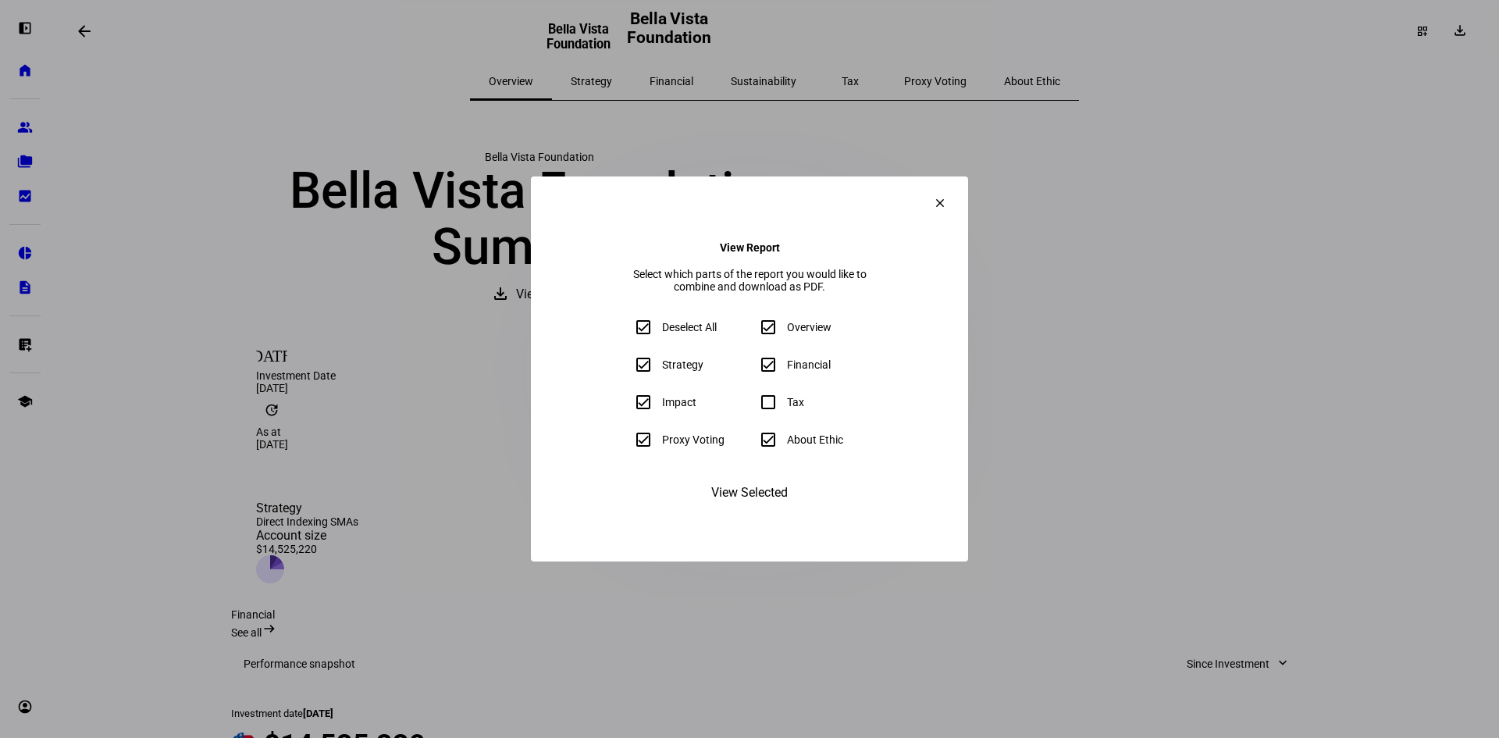
click at [628, 375] on input "Strategy" at bounding box center [643, 364] width 31 height 31
checkbox input "false"
click at [628, 444] on input "Proxy Voting" at bounding box center [643, 439] width 31 height 31
click at [628, 454] on input "Proxy Voting" at bounding box center [643, 439] width 31 height 31
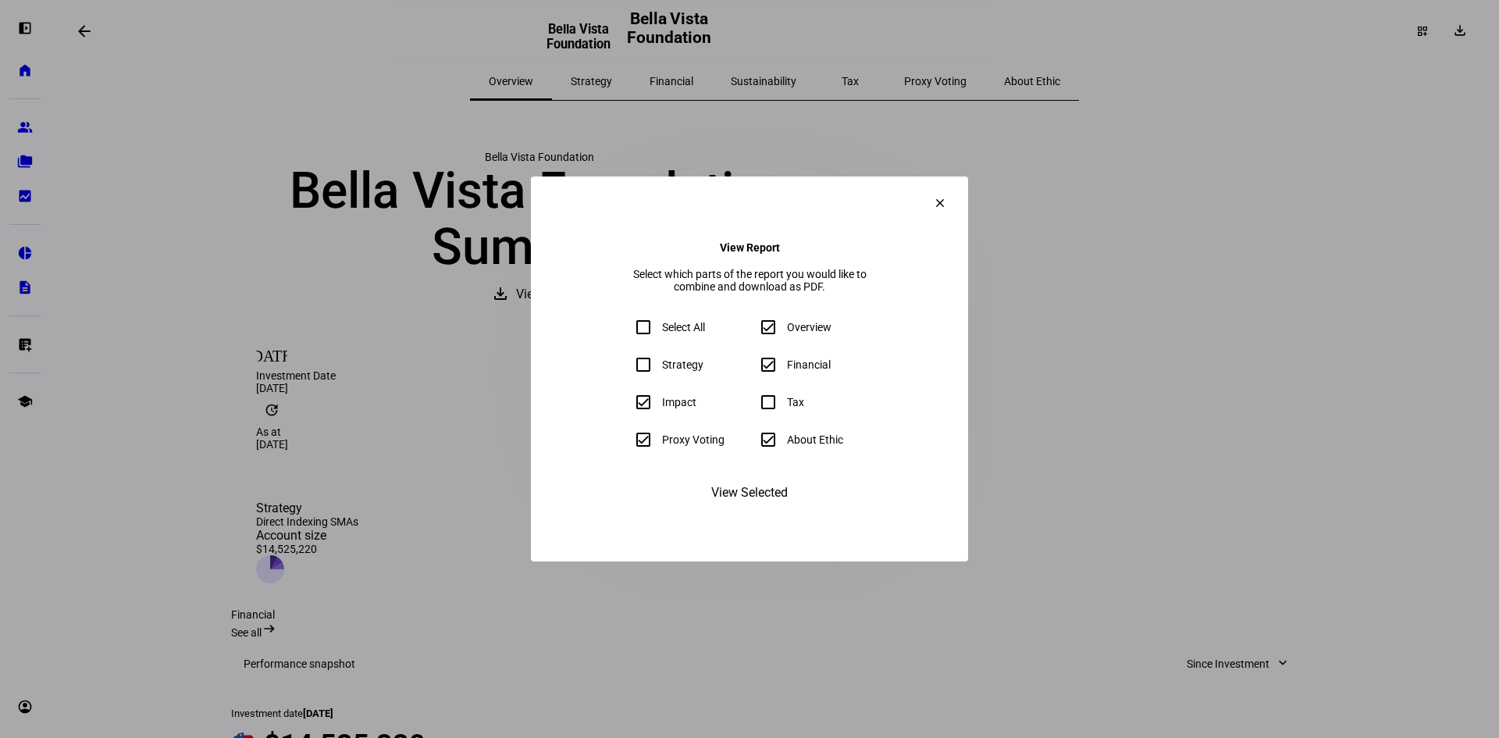
checkbox input "true"
click at [625, 383] on div at bounding box center [643, 364] width 37 height 37
checkbox input "true"
click at [758, 511] on span "View Selected" at bounding box center [749, 492] width 77 height 37
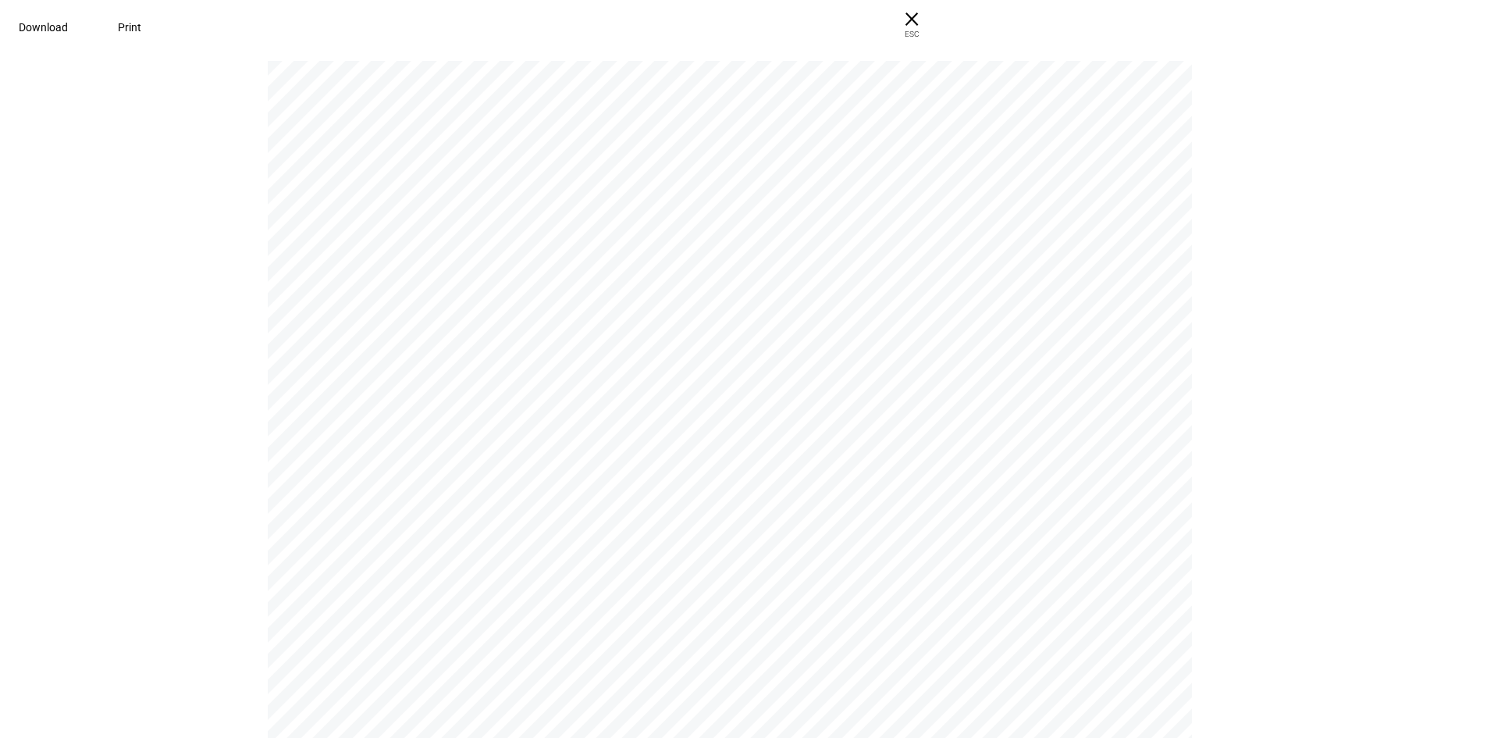
drag, startPoint x: 1220, startPoint y: 279, endPoint x: 1230, endPoint y: 280, distance: 9.4
click at [1220, 279] on pdf-viewer "Bella Vista Foundation Bella Vista Foundation Bella Vista Foundation | Portfoli…" at bounding box center [743, 399] width 1477 height 678
click at [1253, 404] on div "Bella Vista Foundation Bella Vista Foundation Bella Vista Foundation | Portfoli…" at bounding box center [743, 394] width 1487 height 687
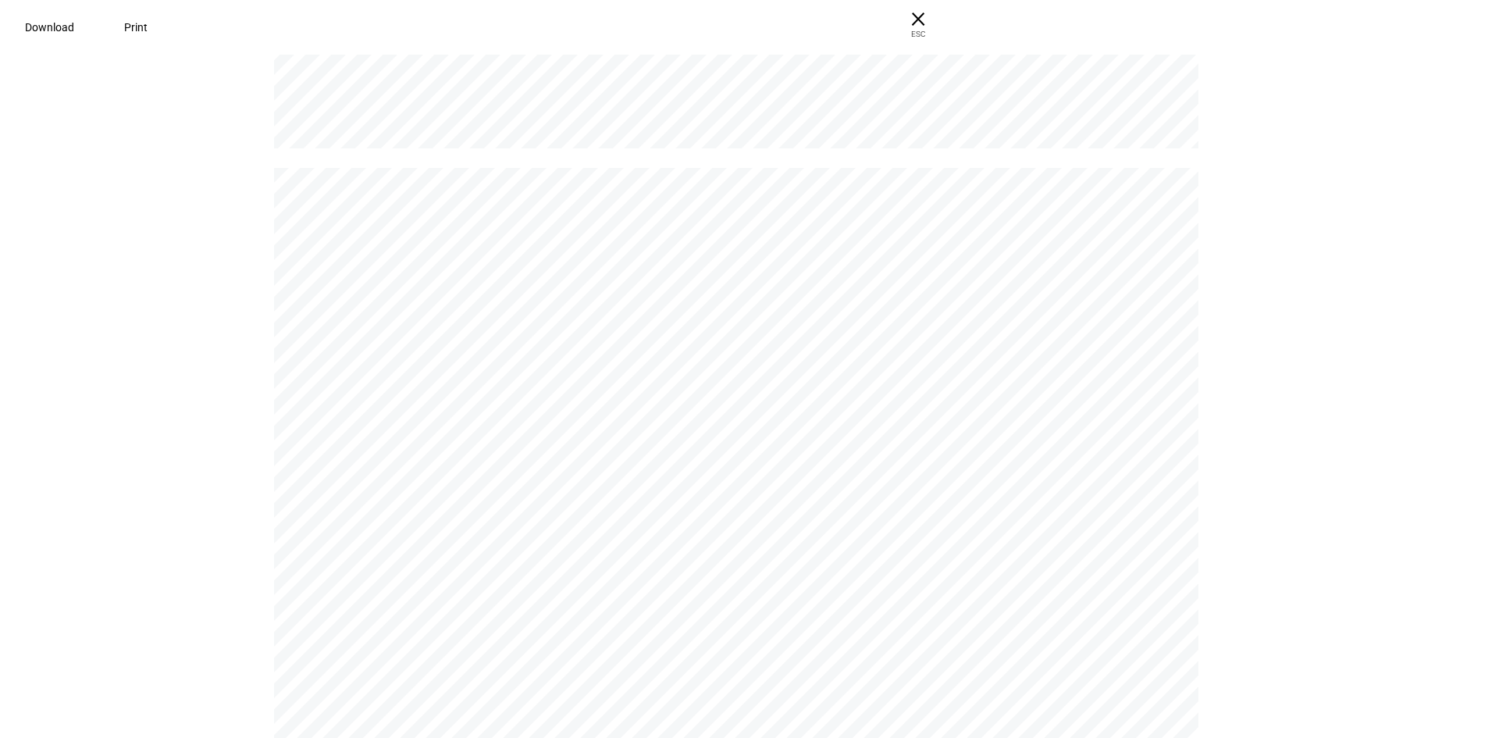
scroll to position [10824, 0]
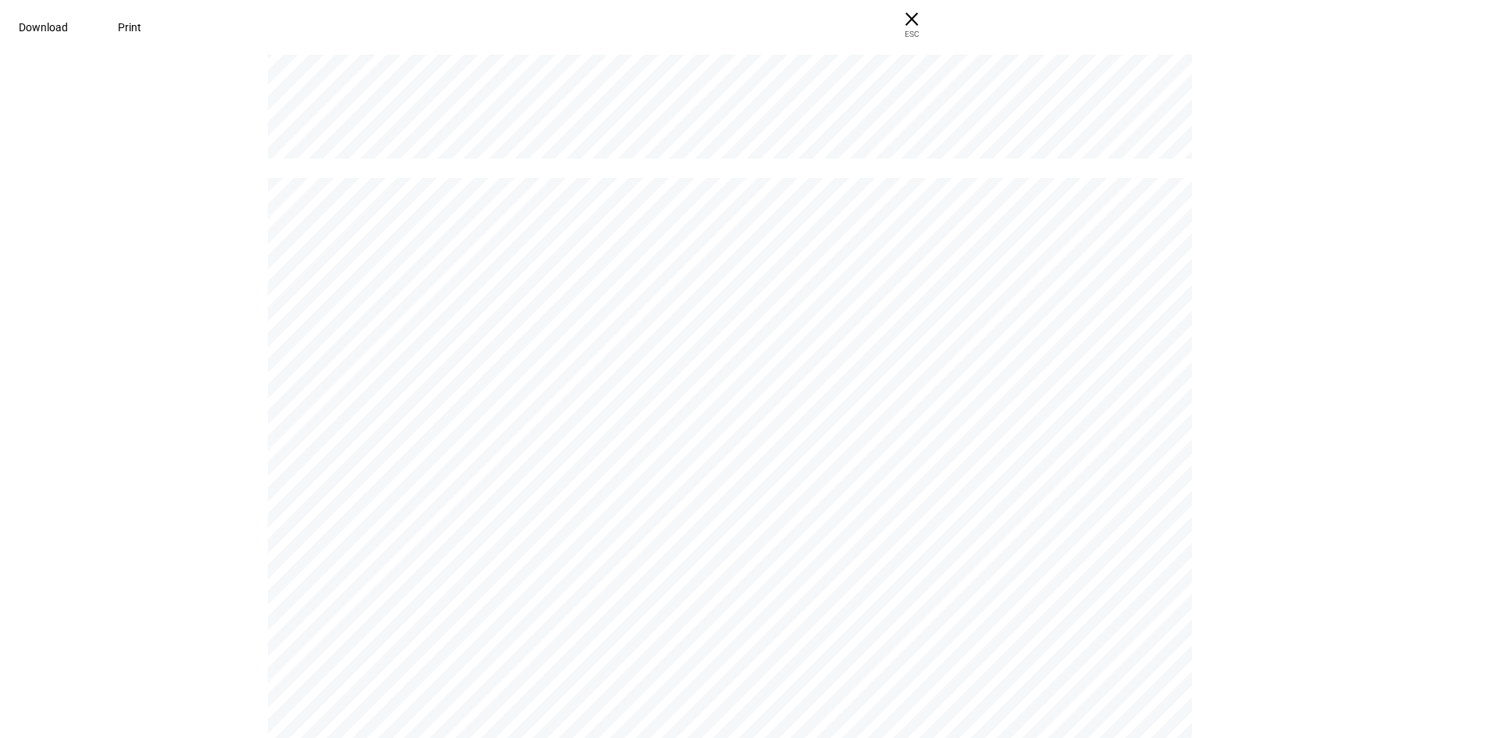
click at [937, 15] on span "× ESC" at bounding box center [912, 25] width 50 height 50
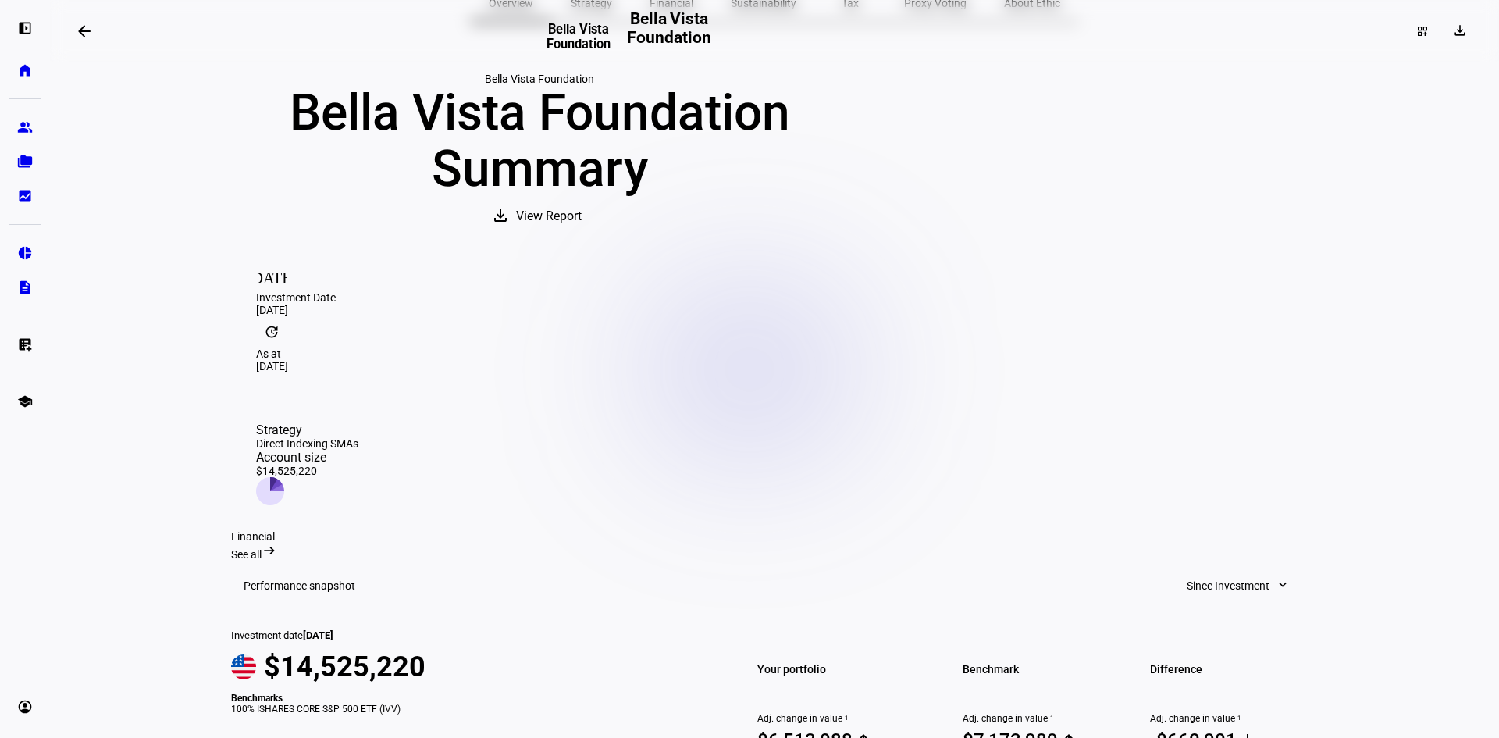
scroll to position [0, 0]
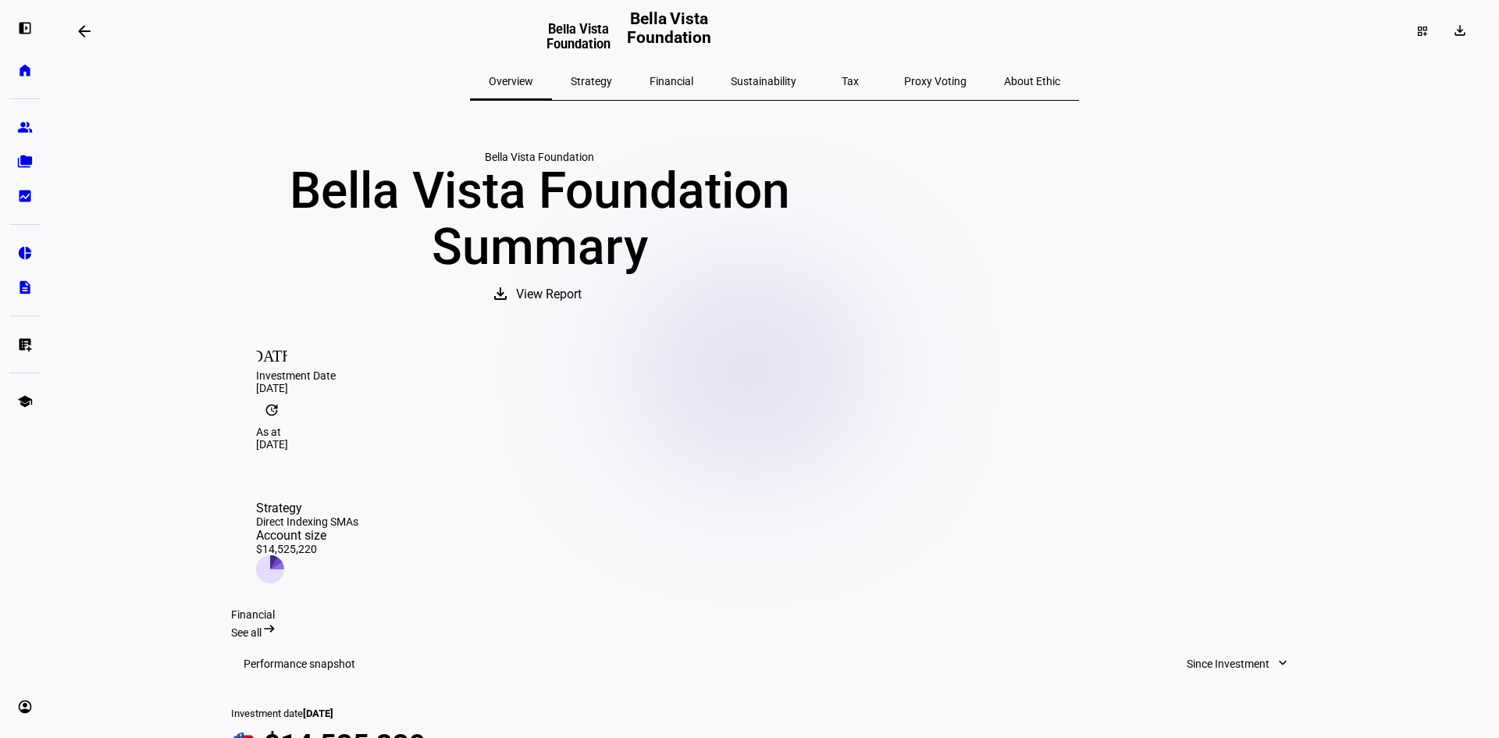
click at [612, 80] on span "Strategy" at bounding box center [591, 81] width 41 height 11
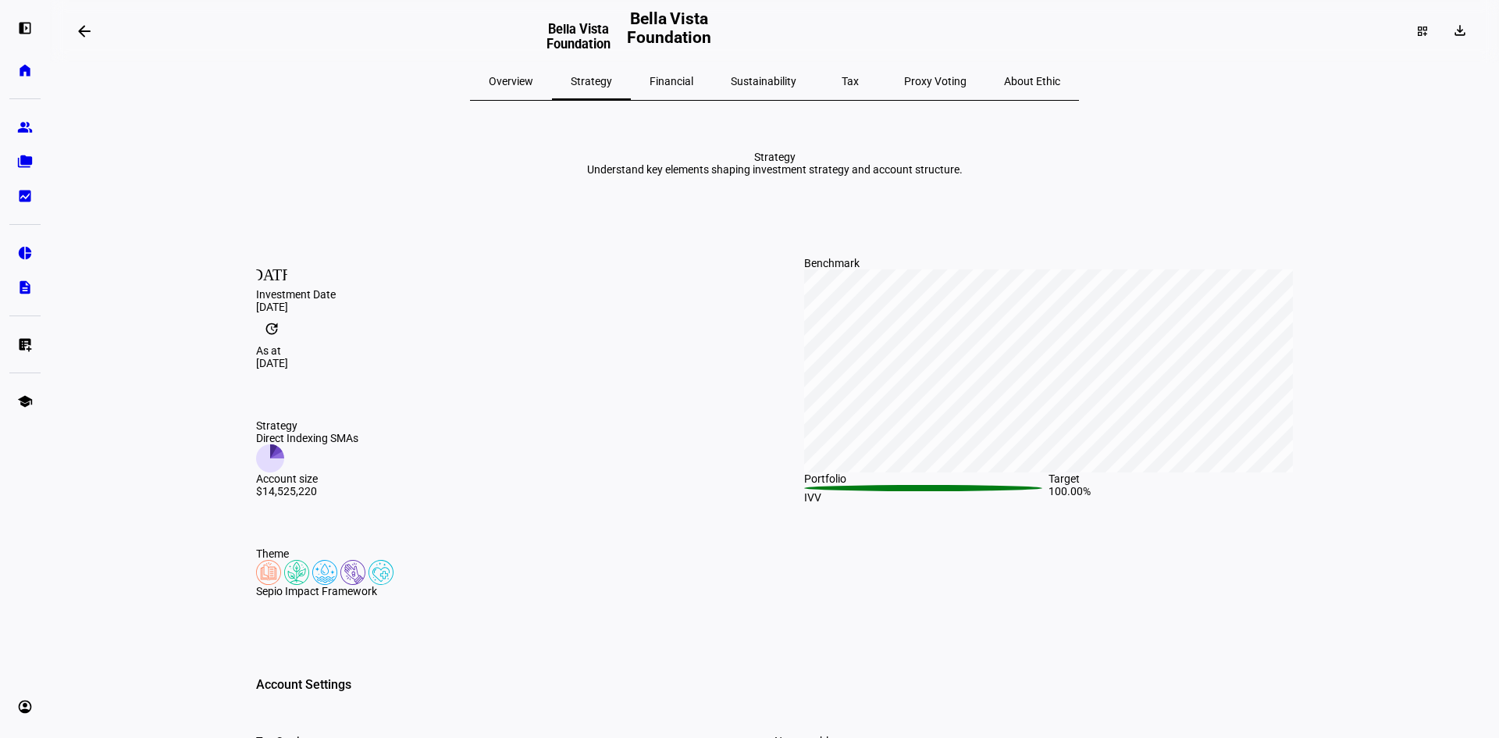
click at [693, 81] on span "Financial" at bounding box center [672, 81] width 44 height 11
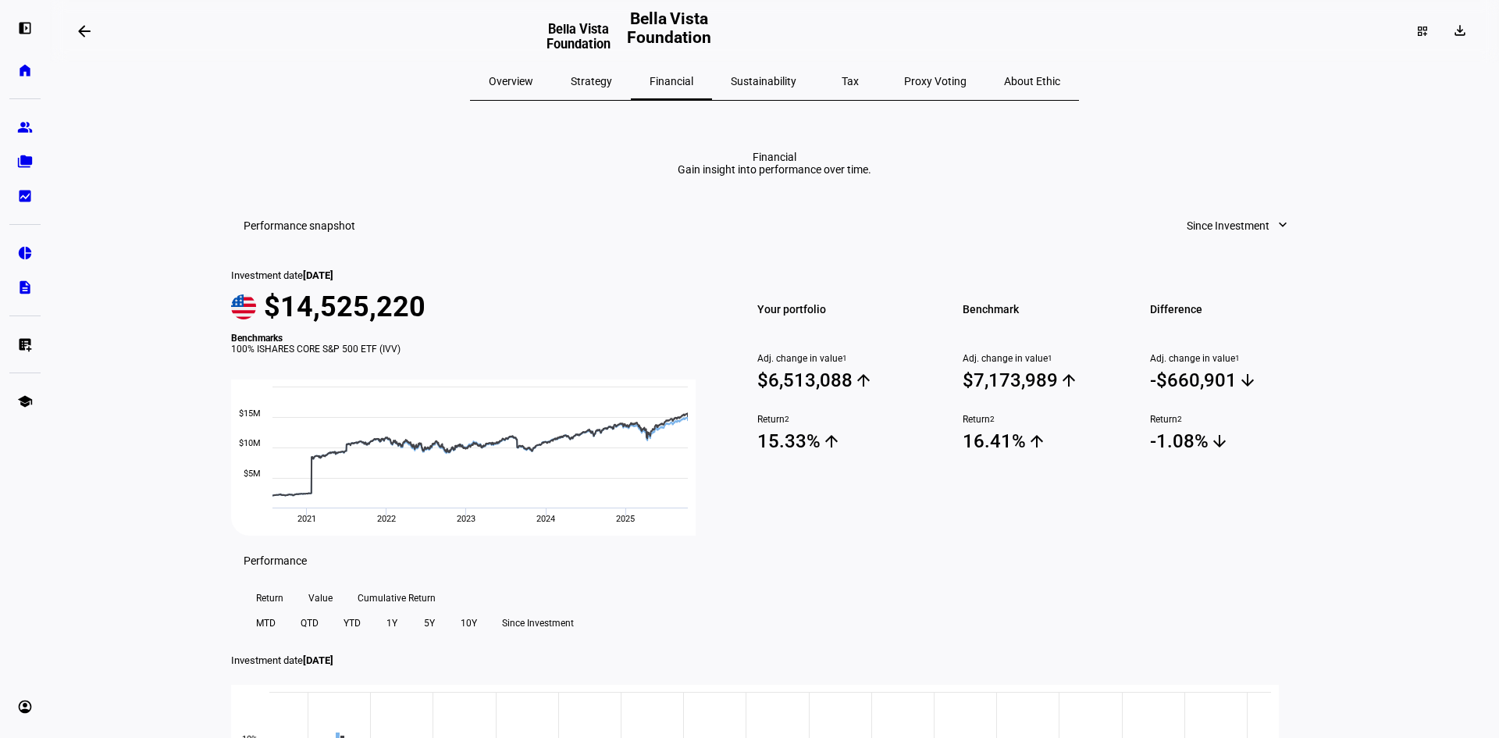
click at [609, 78] on span "Strategy" at bounding box center [591, 81] width 41 height 11
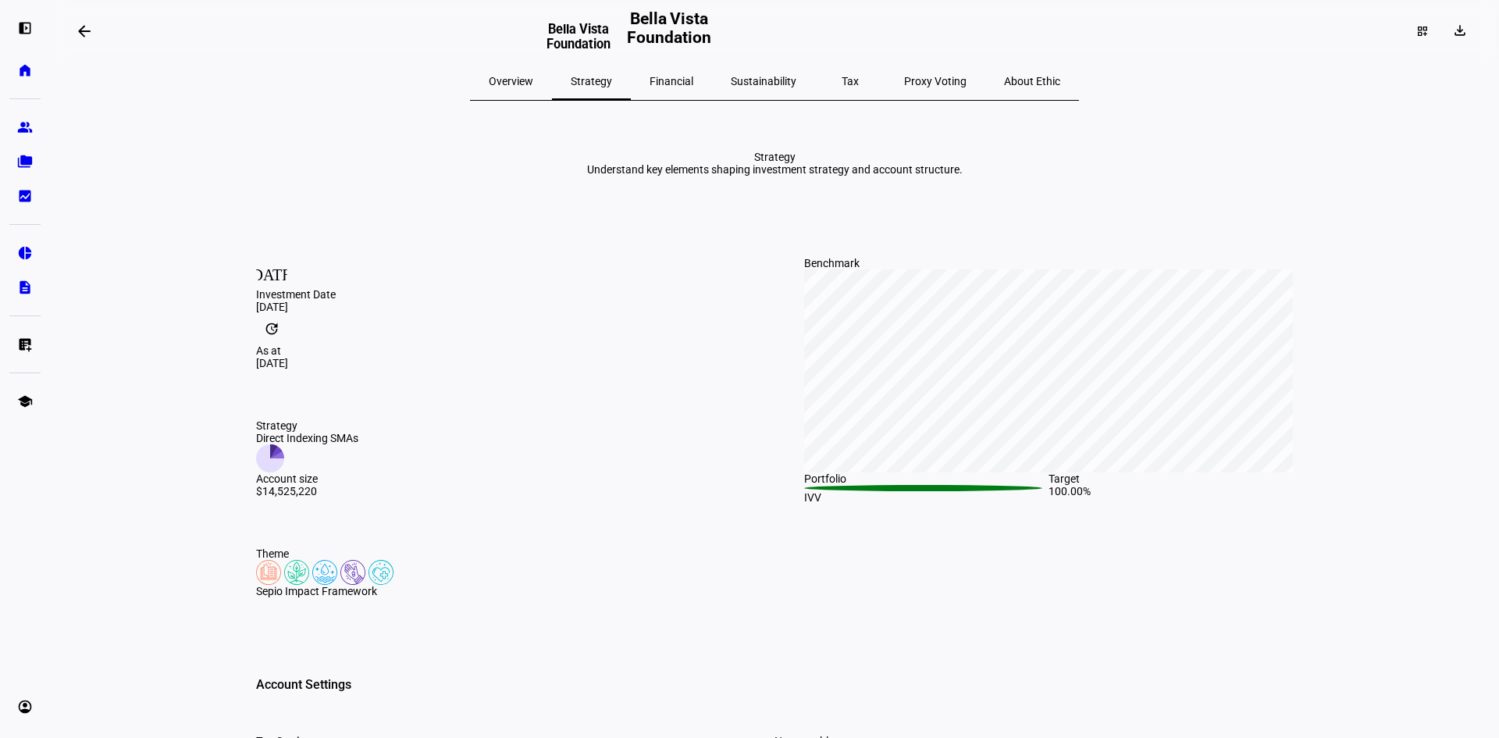
click at [533, 79] on span "Overview" at bounding box center [511, 81] width 45 height 11
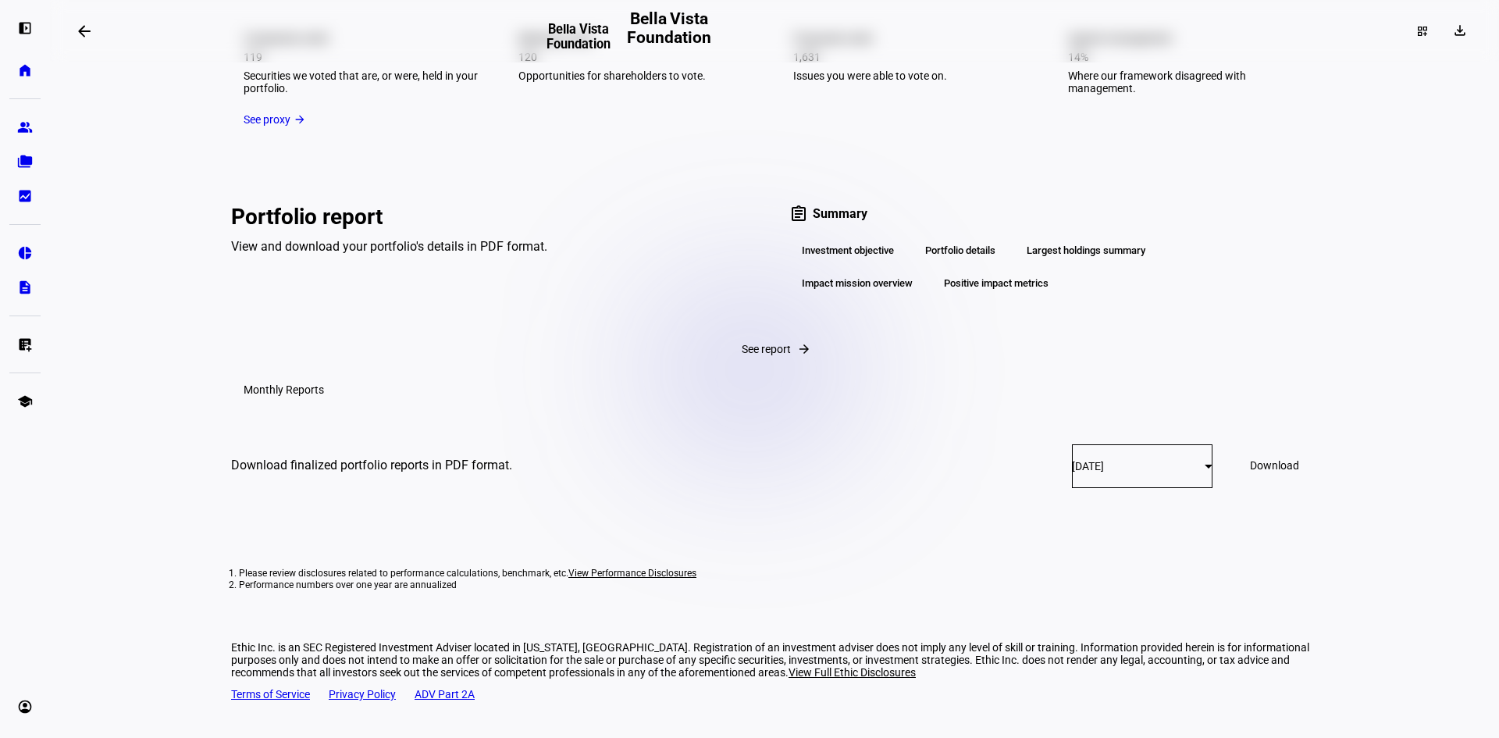
scroll to position [2108, 0]
click at [966, 299] on div "Positive impact metrics" at bounding box center [997, 286] width 130 height 27
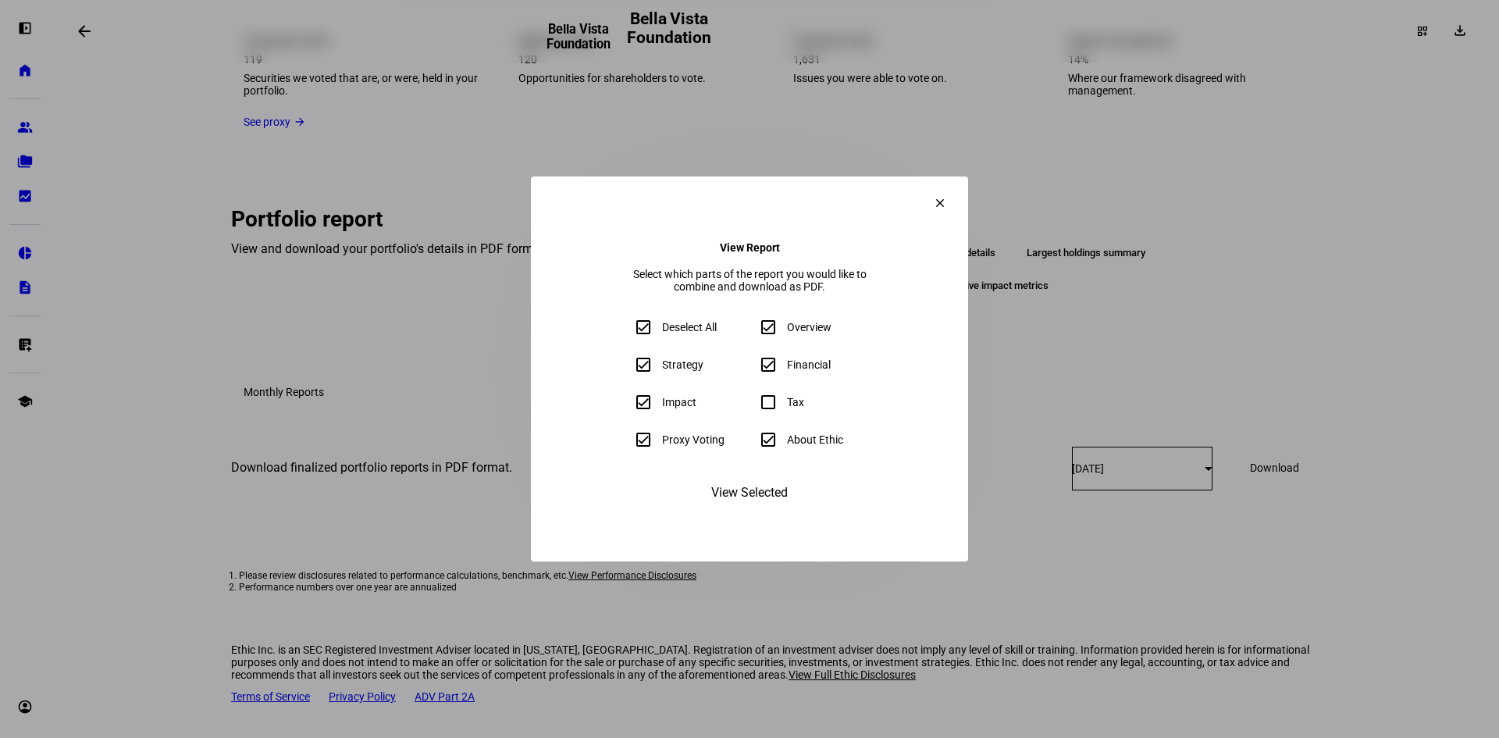
click at [959, 184] on span at bounding box center [939, 202] width 37 height 37
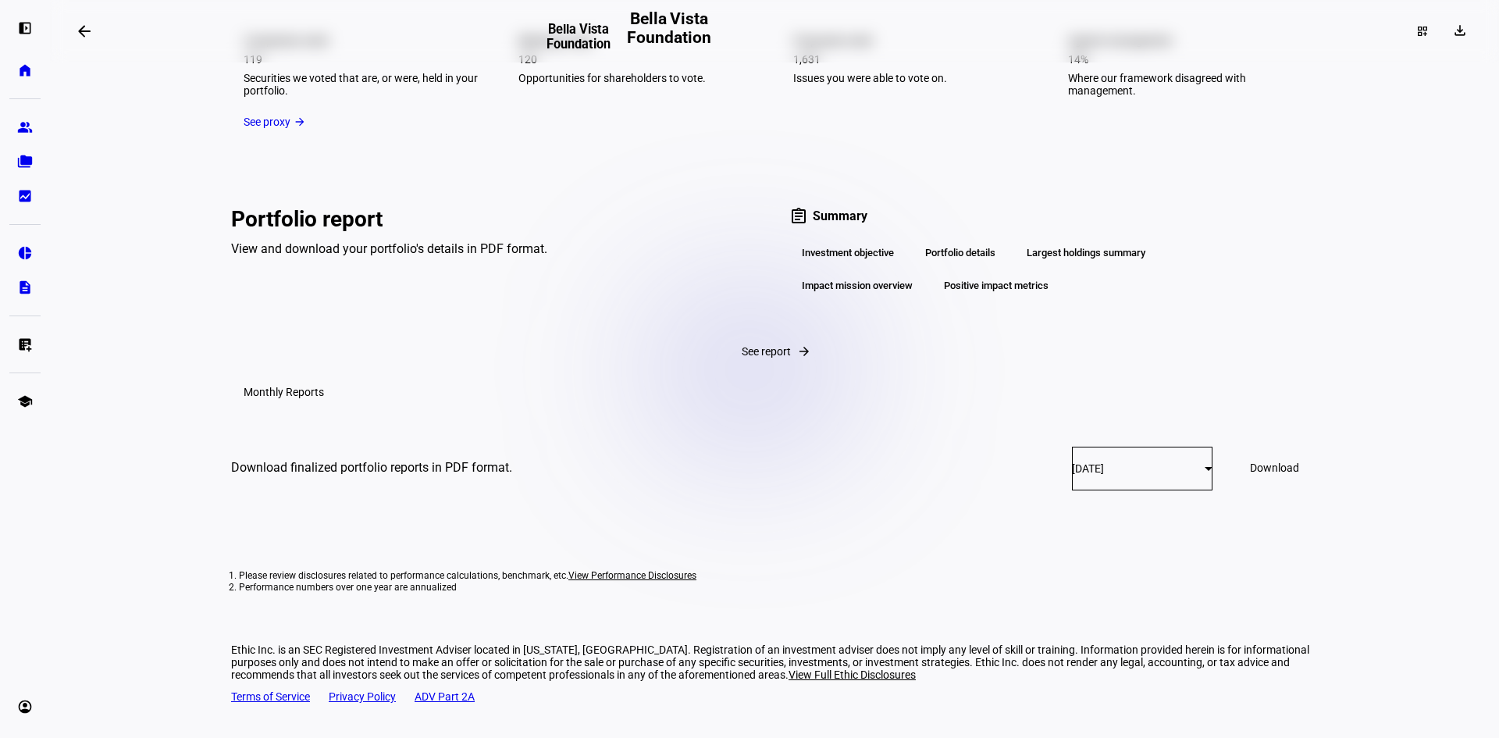
click at [896, 299] on div "Impact mission overview" at bounding box center [857, 286] width 136 height 27
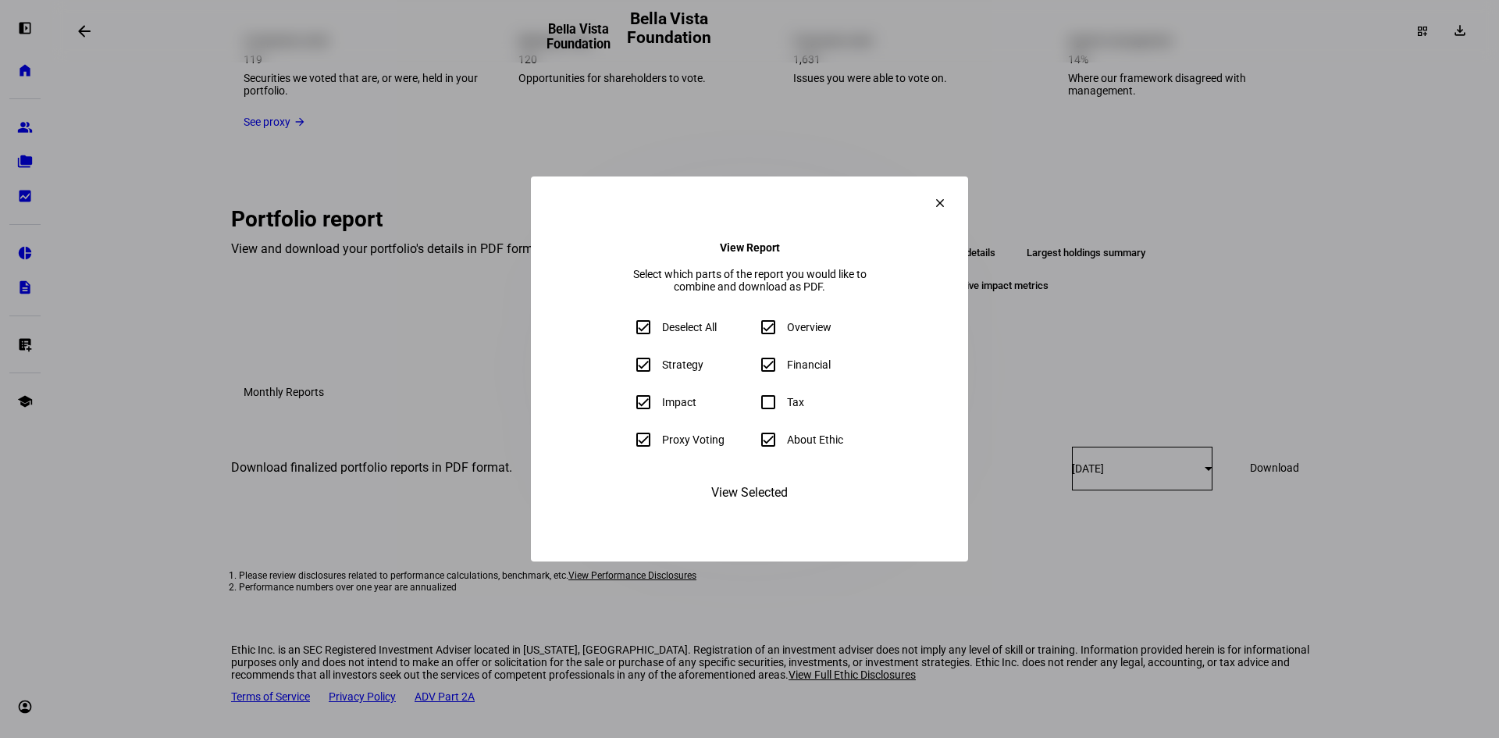
click at [968, 183] on eth-download-report-factsheet-dialog "clear View Report Select which parts of the report you would like to combine an…" at bounding box center [749, 368] width 437 height 385
click at [959, 184] on span at bounding box center [939, 202] width 37 height 37
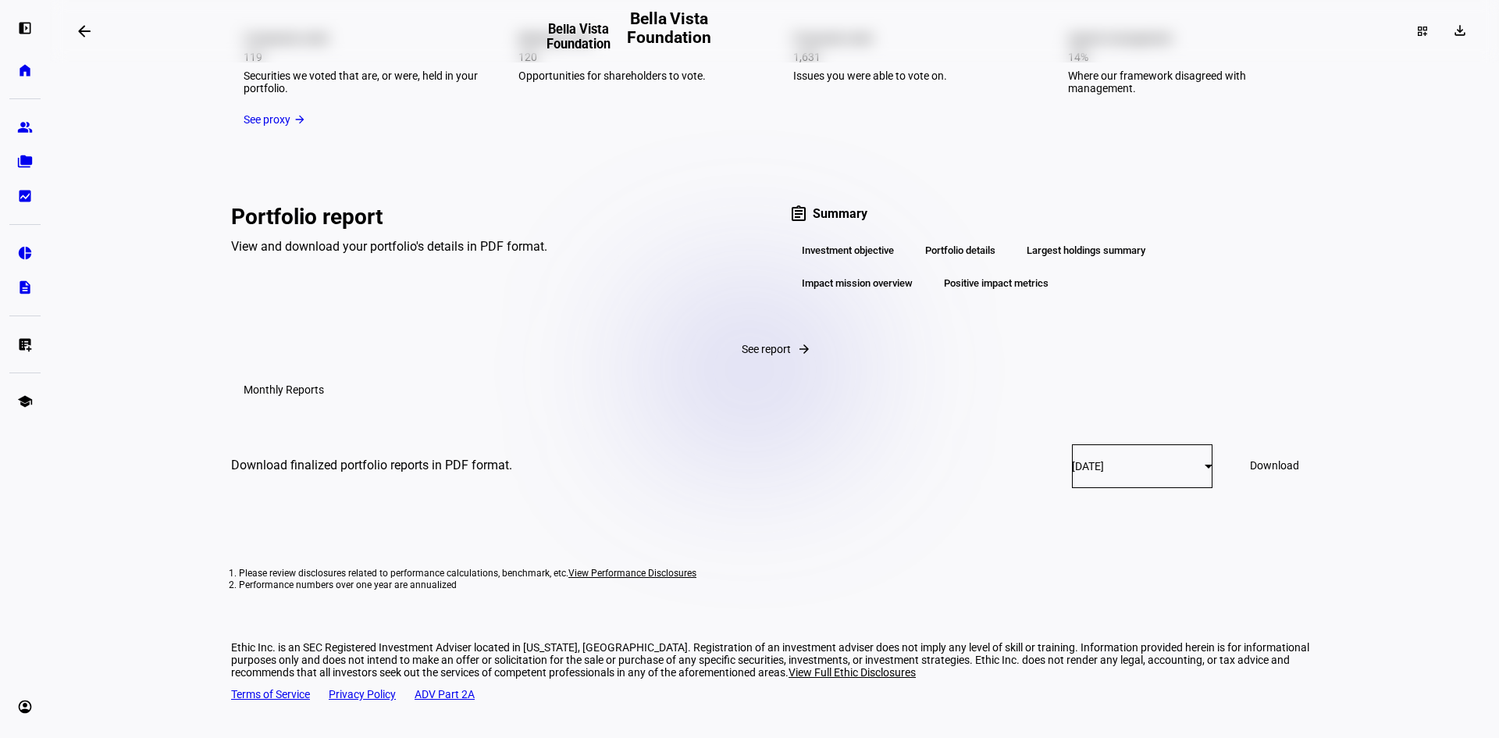
scroll to position [2086, 0]
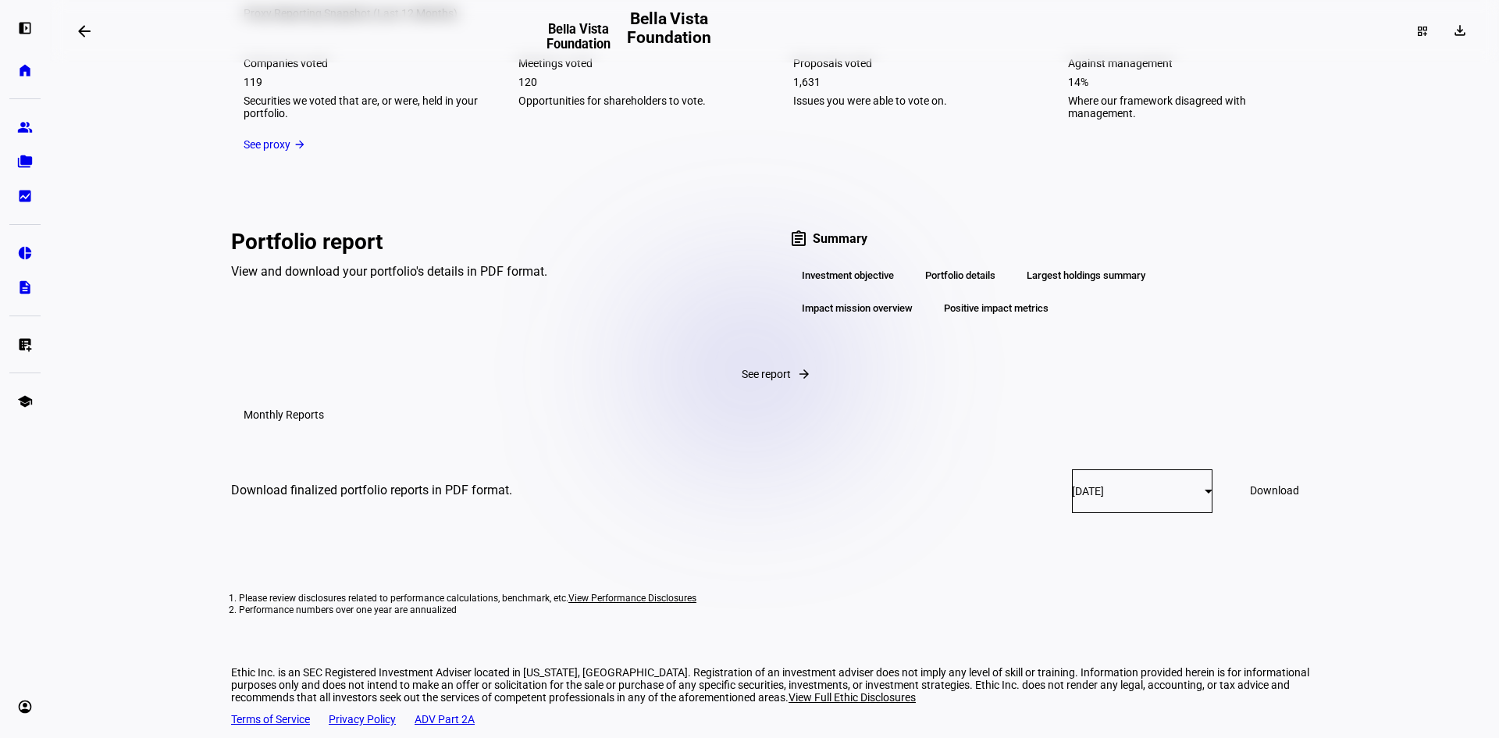
click at [938, 289] on div "Portfolio details" at bounding box center [960, 275] width 95 height 27
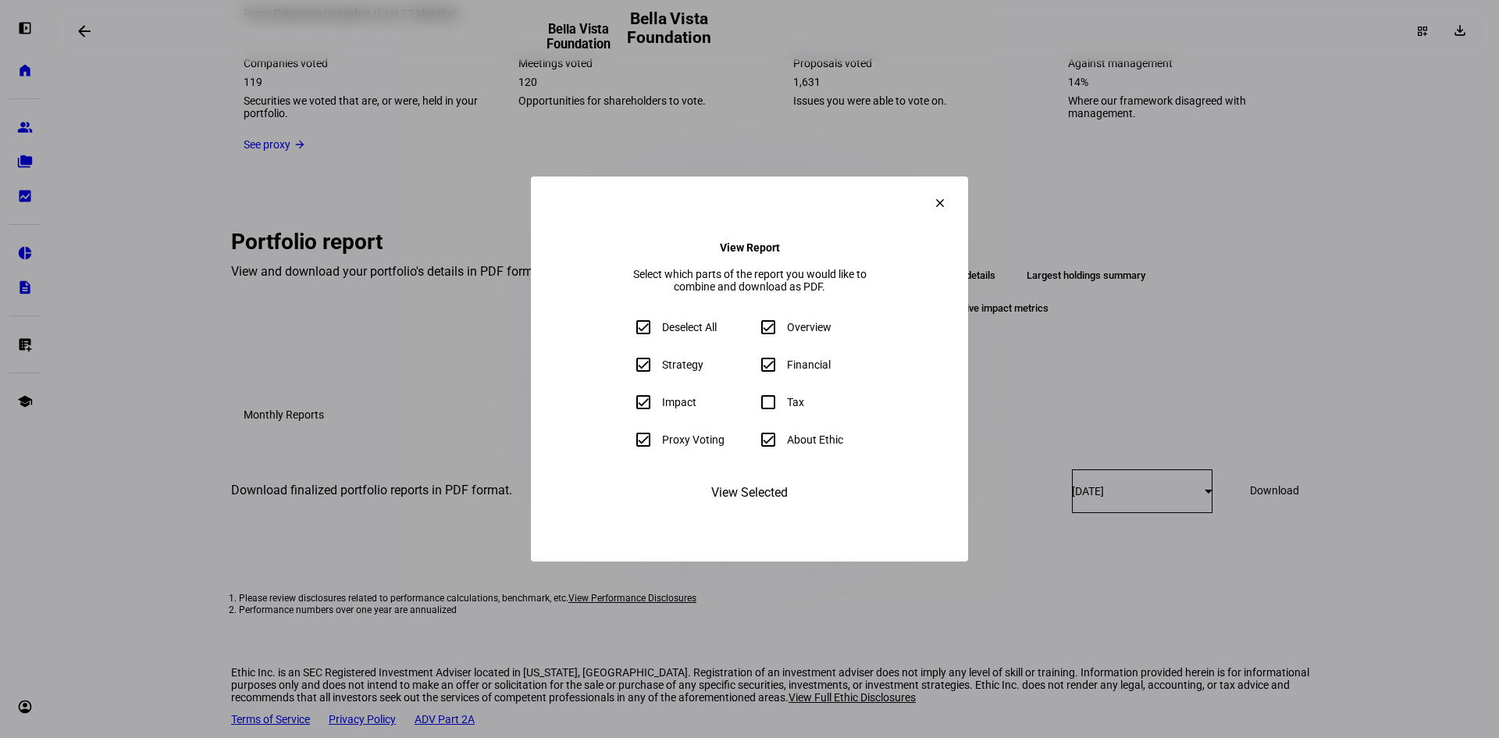
click at [959, 184] on span at bounding box center [939, 202] width 37 height 37
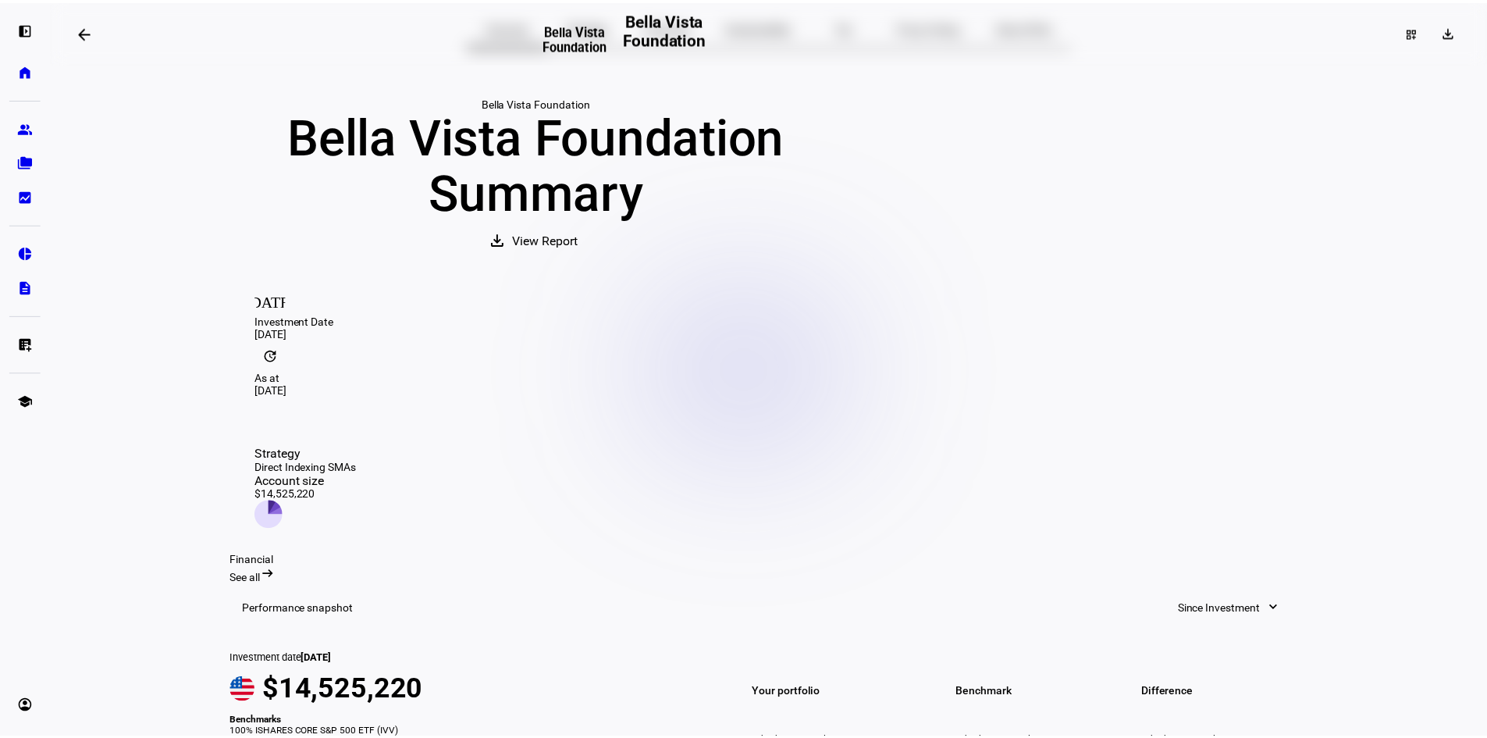
scroll to position [0, 0]
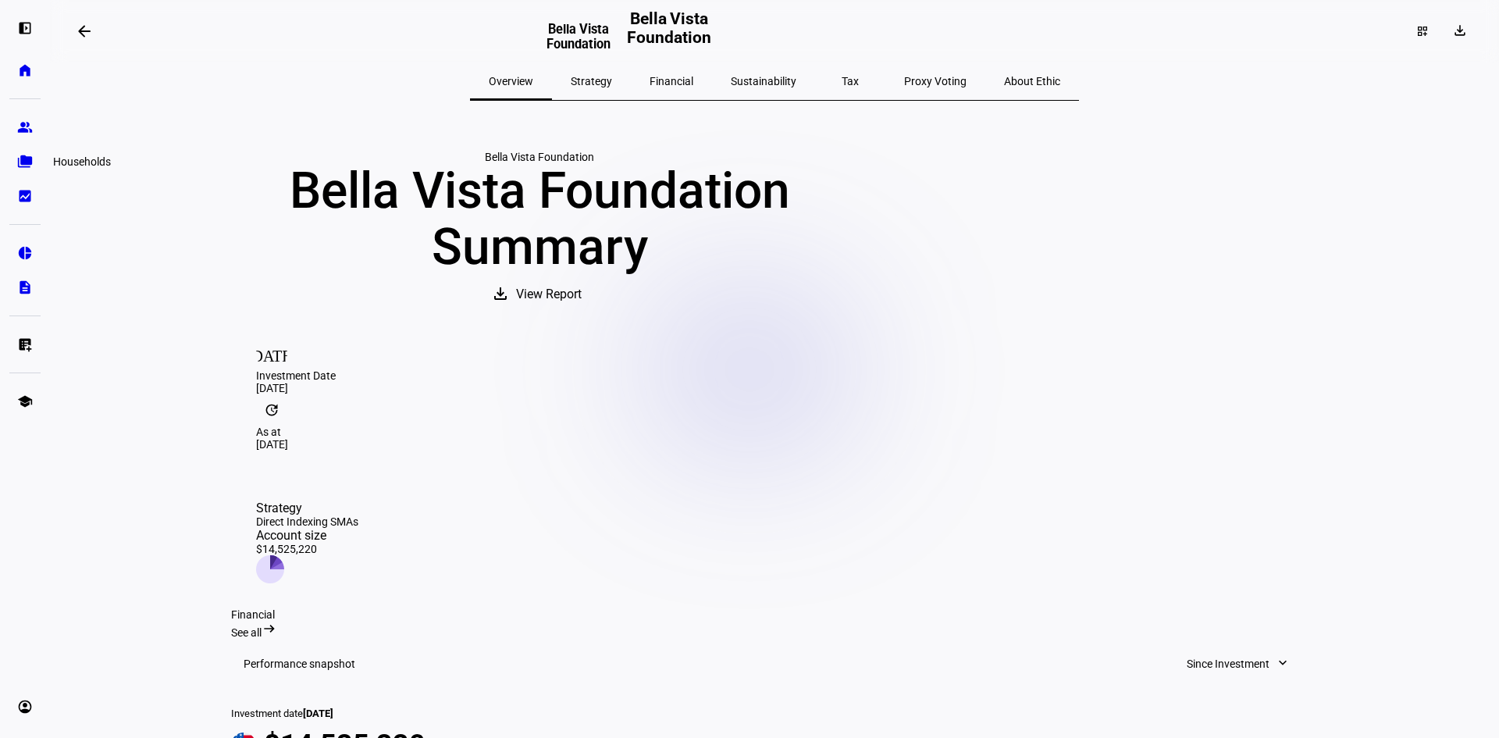
click at [23, 166] on eth-mat-symbol "folder_copy" at bounding box center [25, 162] width 16 height 16
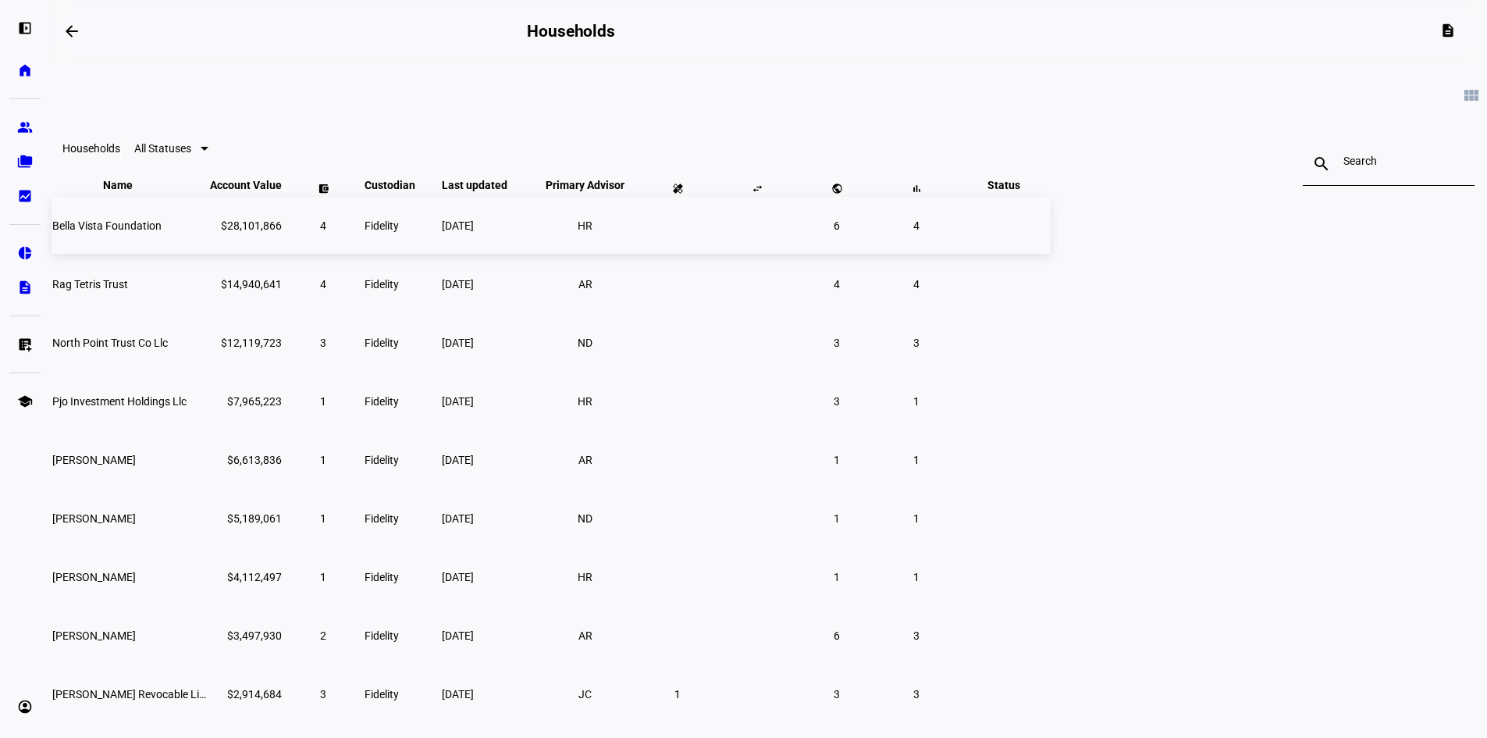
click at [208, 251] on td "Bella Vista Foundation" at bounding box center [130, 225] width 156 height 57
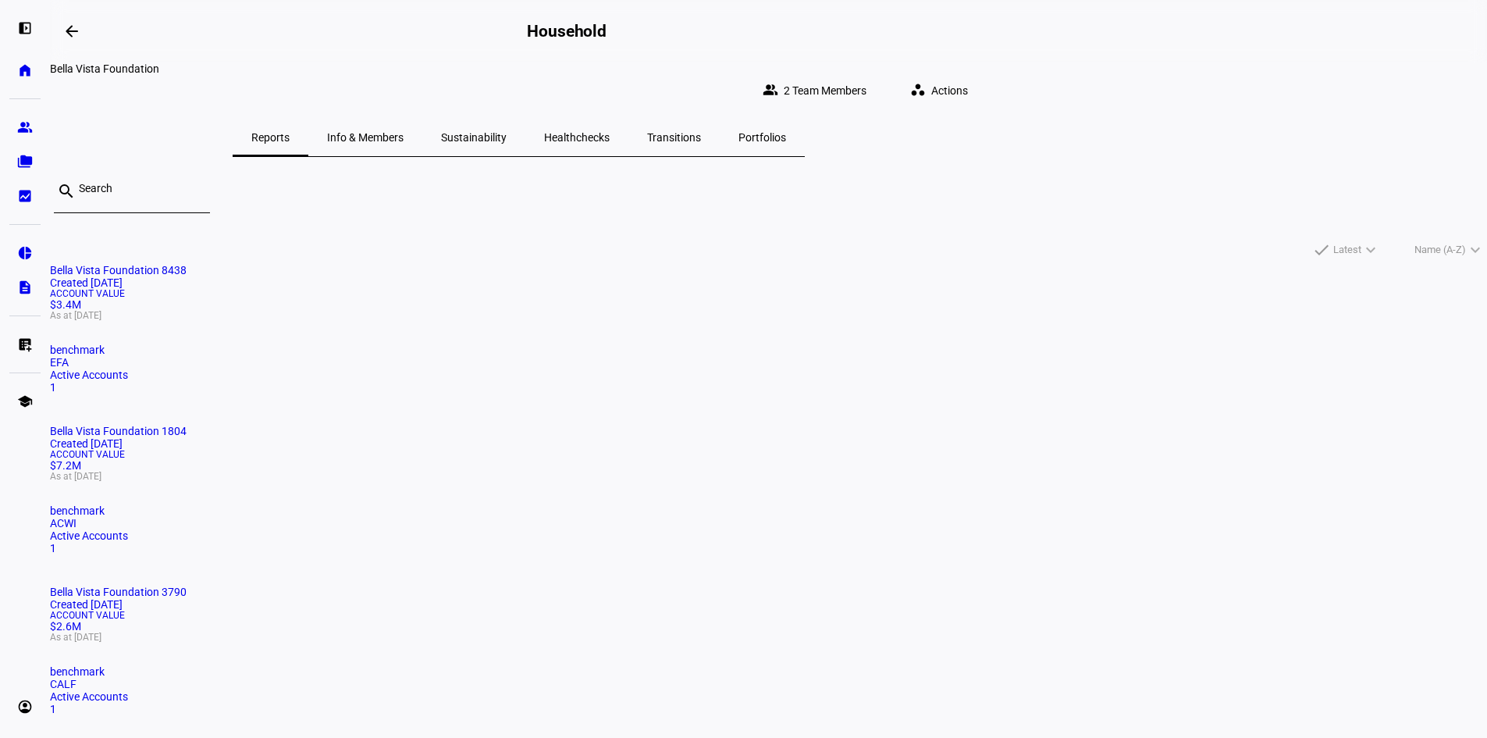
click at [507, 132] on span "Sustainability" at bounding box center [474, 137] width 66 height 11
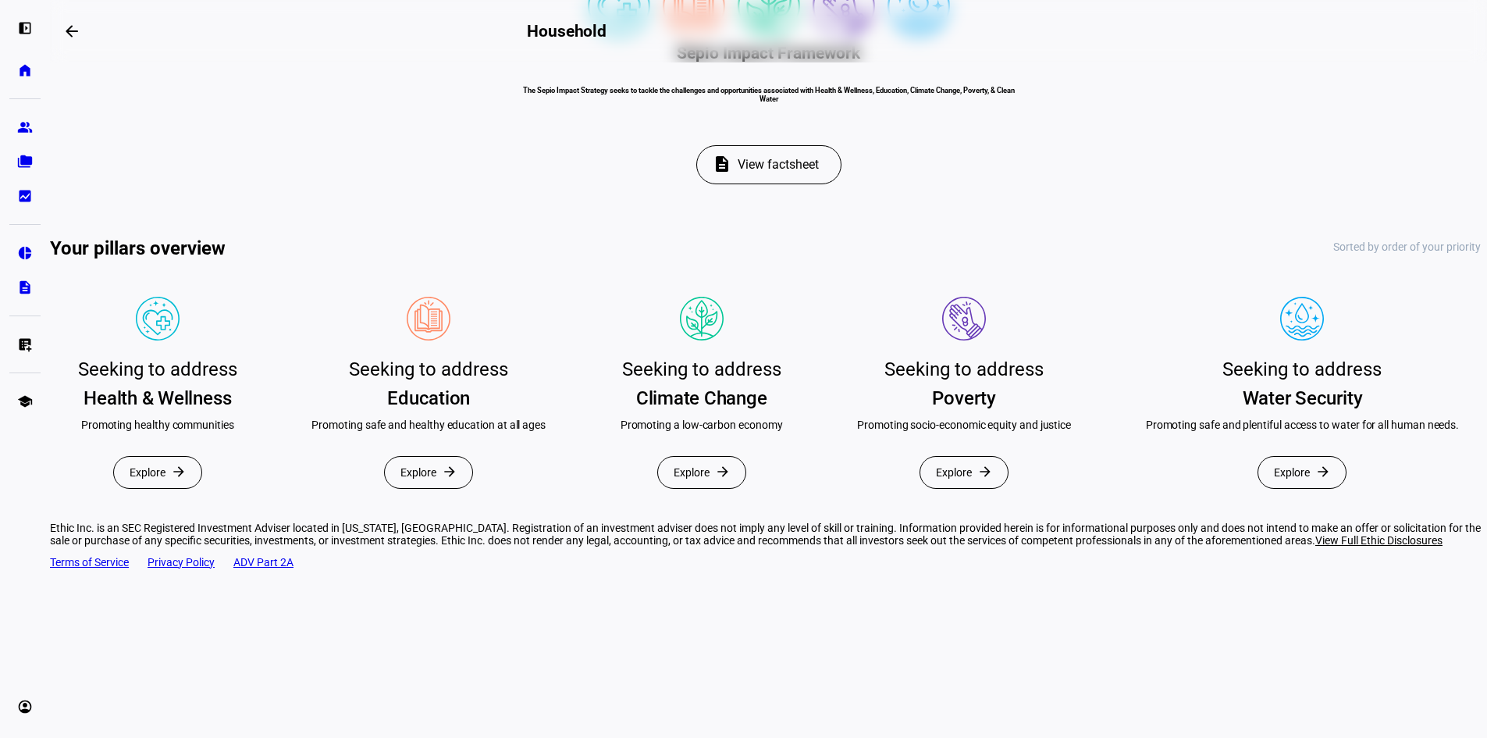
scroll to position [312, 0]
click at [788, 183] on span "View factsheet" at bounding box center [778, 164] width 81 height 37
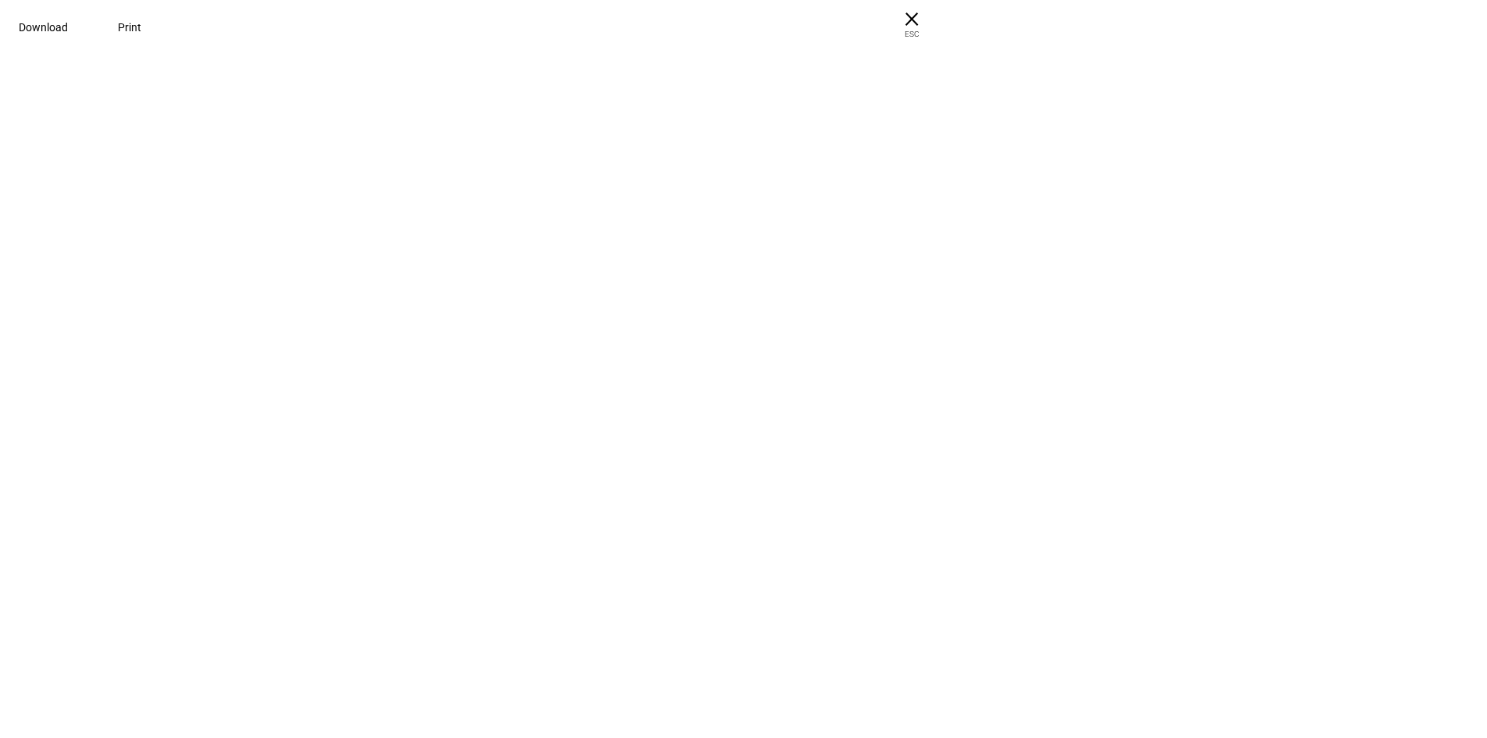
scroll to position [0, 0]
click at [1272, 368] on pdf-viewer "Sepio Impact Framework The Sepio Impact Strategy seeks to tackle the challenges…" at bounding box center [743, 399] width 1477 height 678
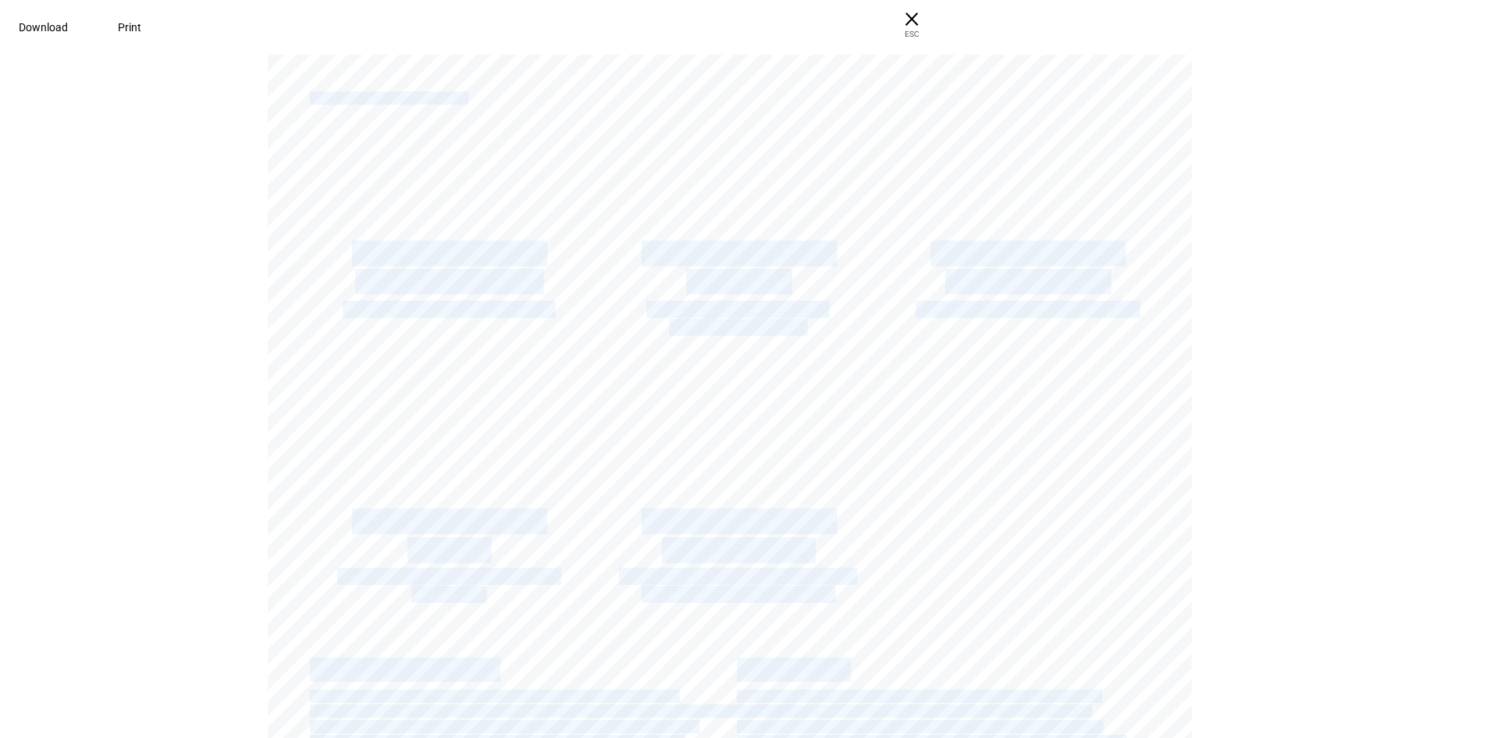
drag, startPoint x: 312, startPoint y: 97, endPoint x: 492, endPoint y: 98, distance: 180.4
click at [492, 98] on div "Sepio Impact Framework The Sepio Impact Strategy seeks to tackle the challenges…" at bounding box center [737, 277] width 939 height 1214
click at [493, 98] on div "Sepio Impact Framework The Sepio Impact Strategy seeks to tackle the challenges…" at bounding box center [737, 277] width 939 height 1214
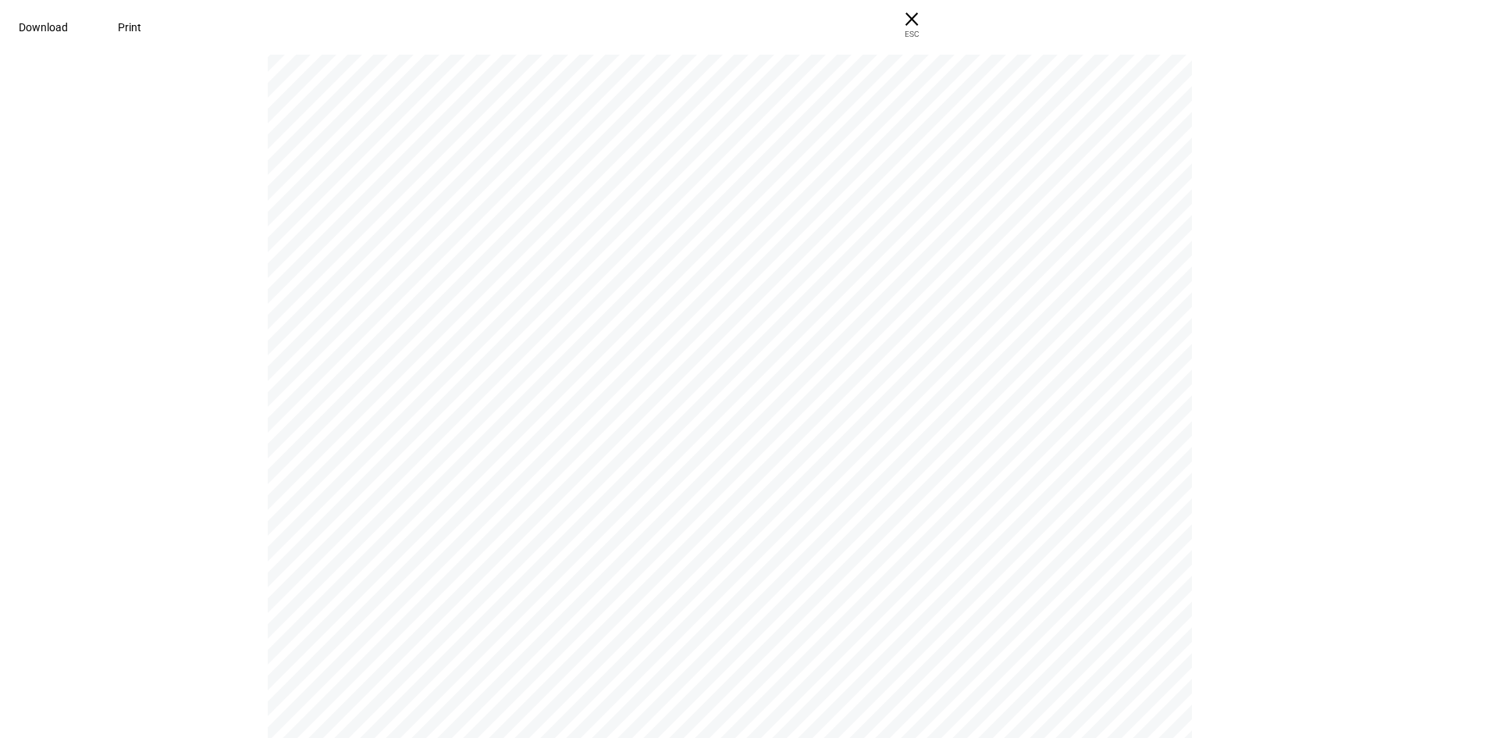
drag, startPoint x: 316, startPoint y: 352, endPoint x: 334, endPoint y: 415, distance: 65.7
click at [331, 403] on div "Sepio Impact Framework The Sepio Impact Strategy seeks to tackle the challenges…" at bounding box center [737, 277] width 939 height 1214
click at [1352, 265] on pdf-viewer "Sepio Impact Framework The Sepio Impact Strategy seeks to tackle the challenges…" at bounding box center [743, 9] width 1477 height 678
